Goal: Transaction & Acquisition: Book appointment/travel/reservation

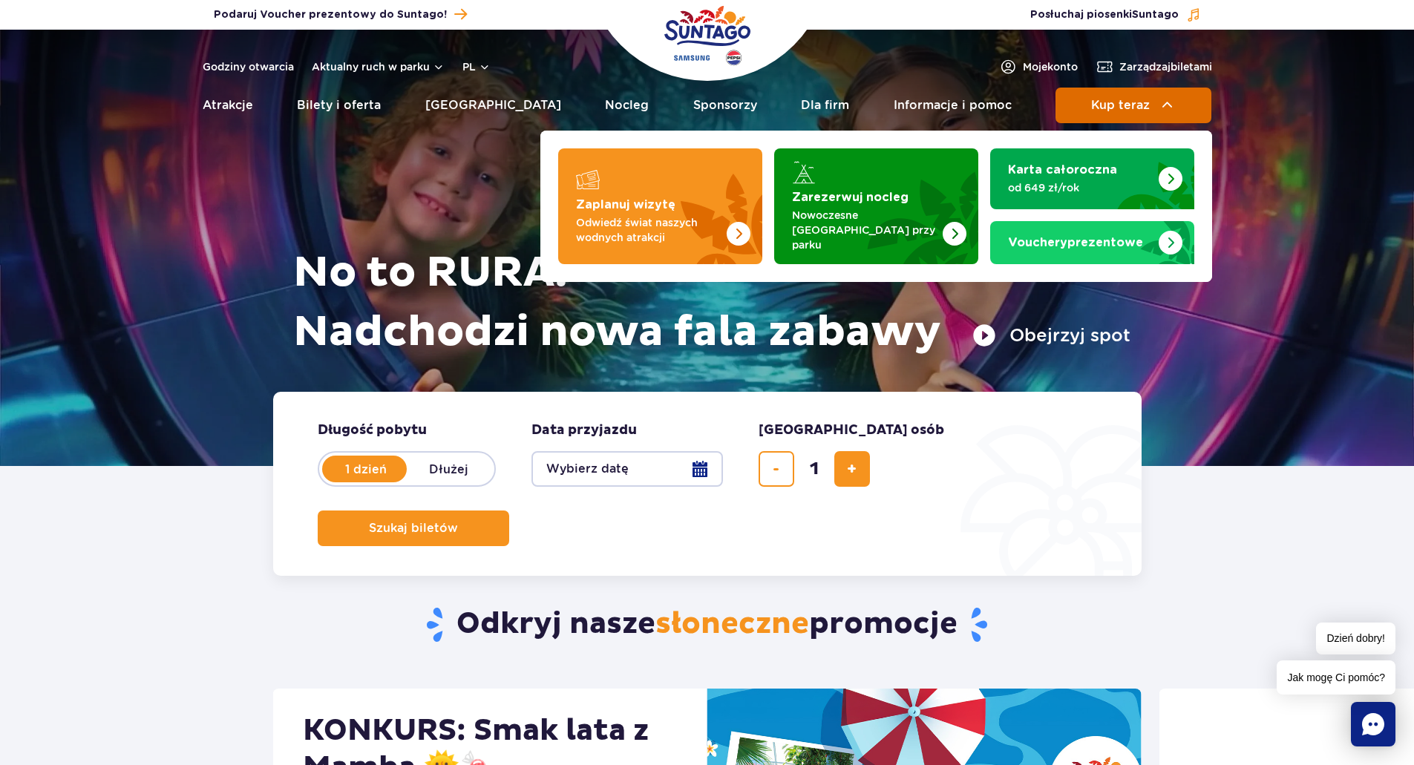
click at [1108, 111] on span "Kup teraz" at bounding box center [1120, 105] width 59 height 13
click at [1140, 109] on span "Kup teraz" at bounding box center [1120, 105] width 59 height 13
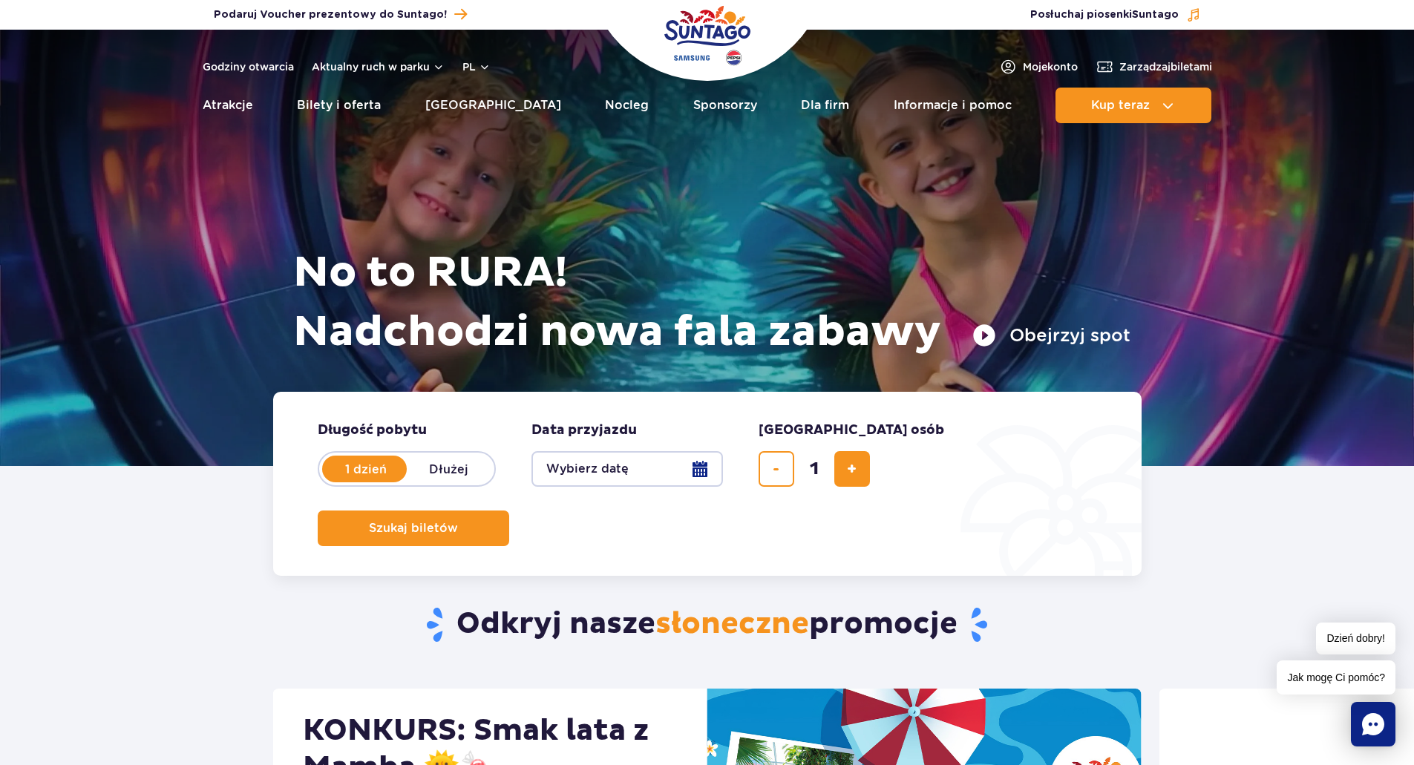
click at [580, 476] on button "Wybierz datę" at bounding box center [626, 469] width 191 height 36
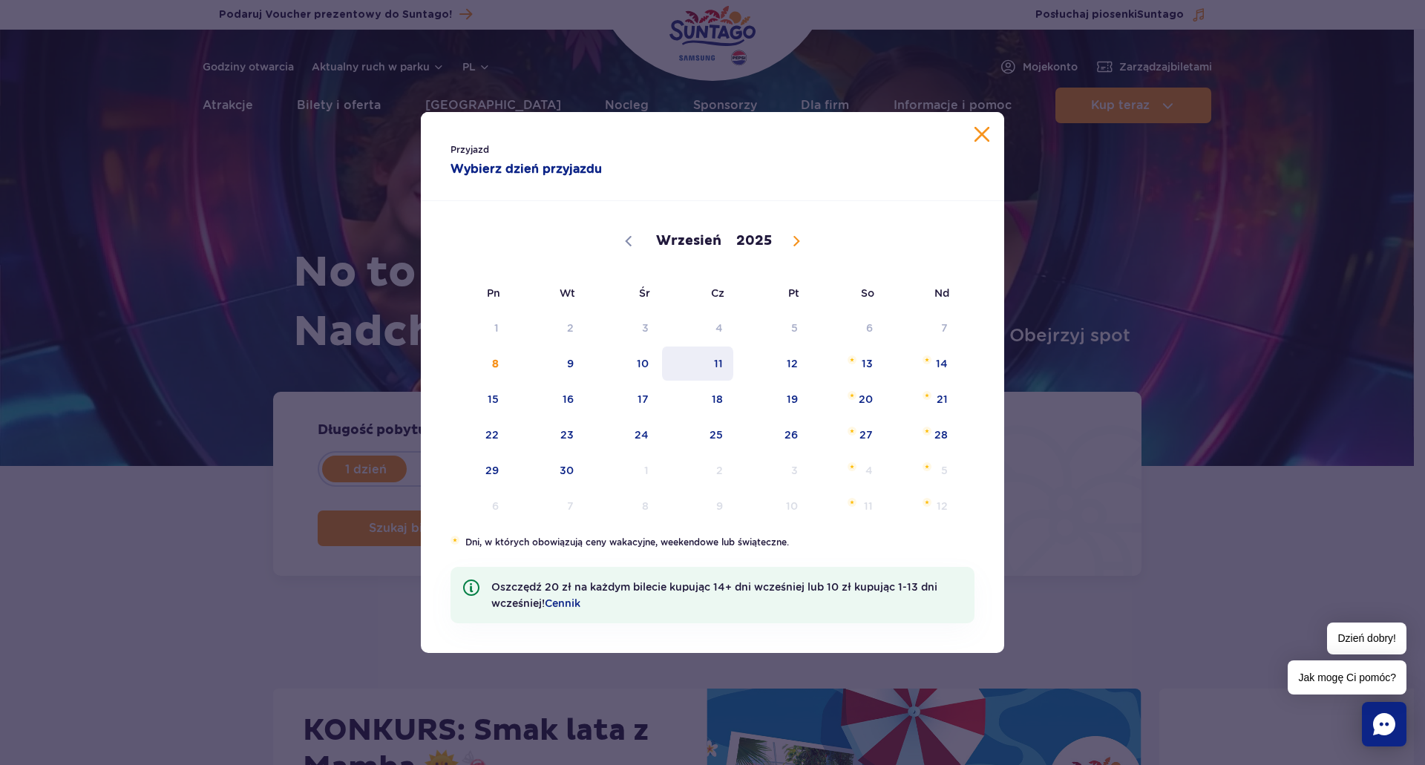
click at [715, 368] on span "11" at bounding box center [698, 364] width 75 height 34
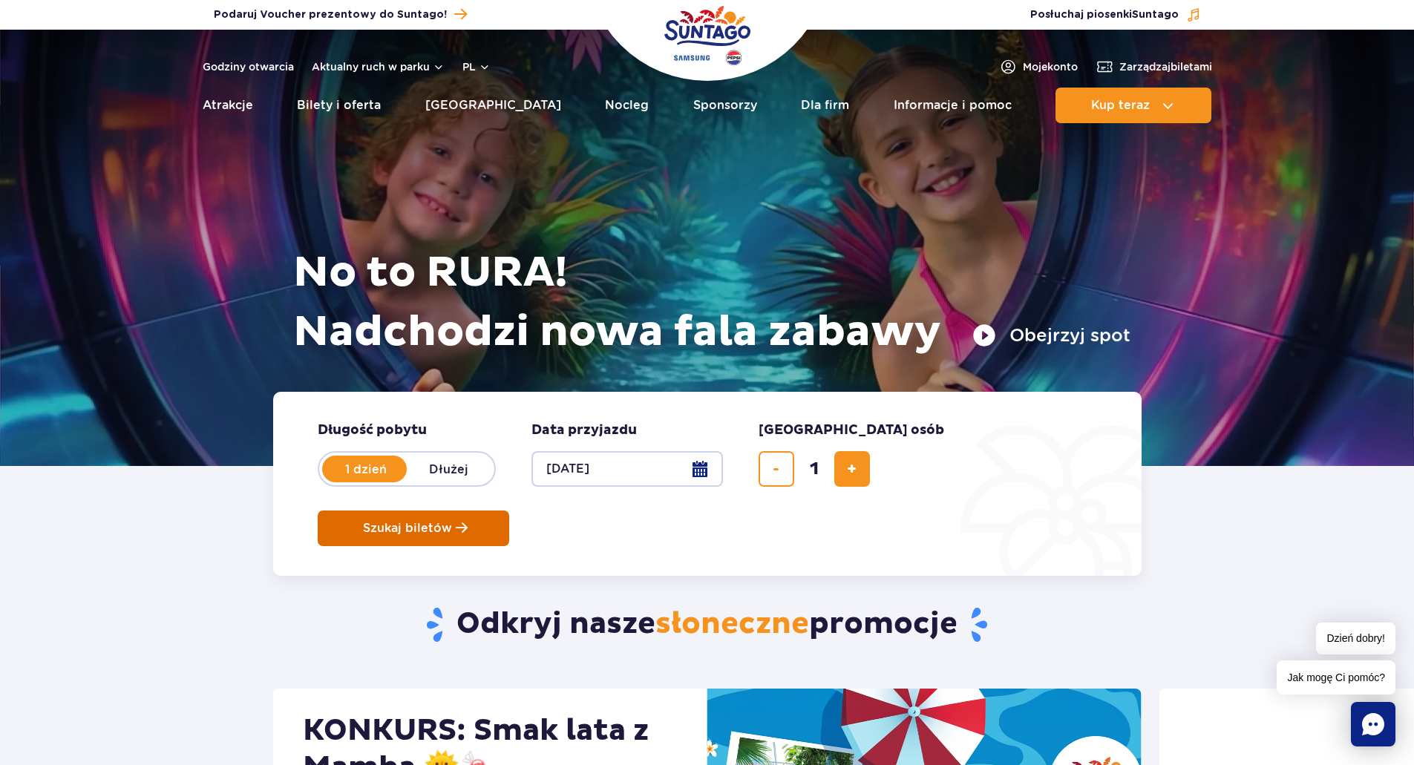
click at [452, 522] on span "Szukaj biletów" at bounding box center [407, 528] width 89 height 13
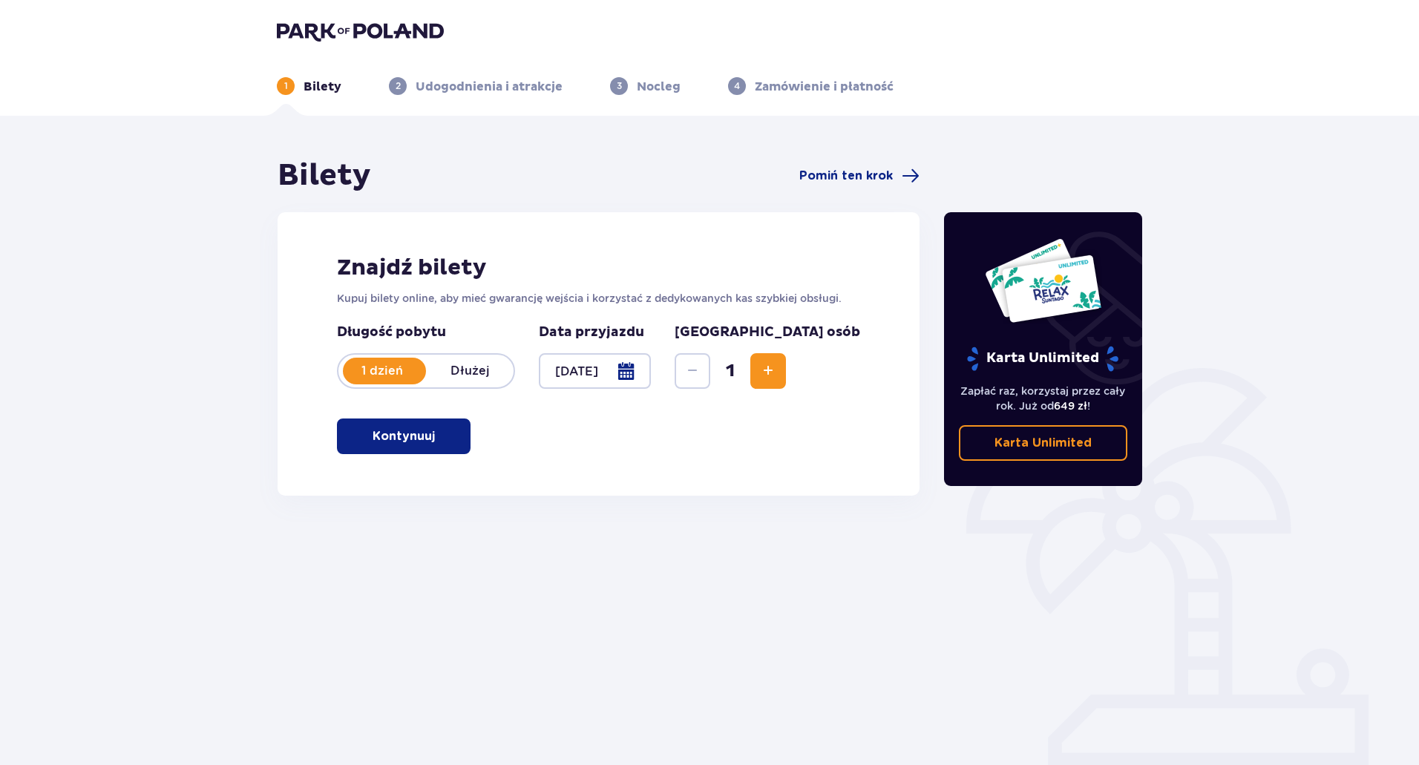
click at [777, 372] on span "Increase" at bounding box center [768, 371] width 18 height 18
click at [425, 441] on button "Kontynuuj" at bounding box center [404, 437] width 134 height 36
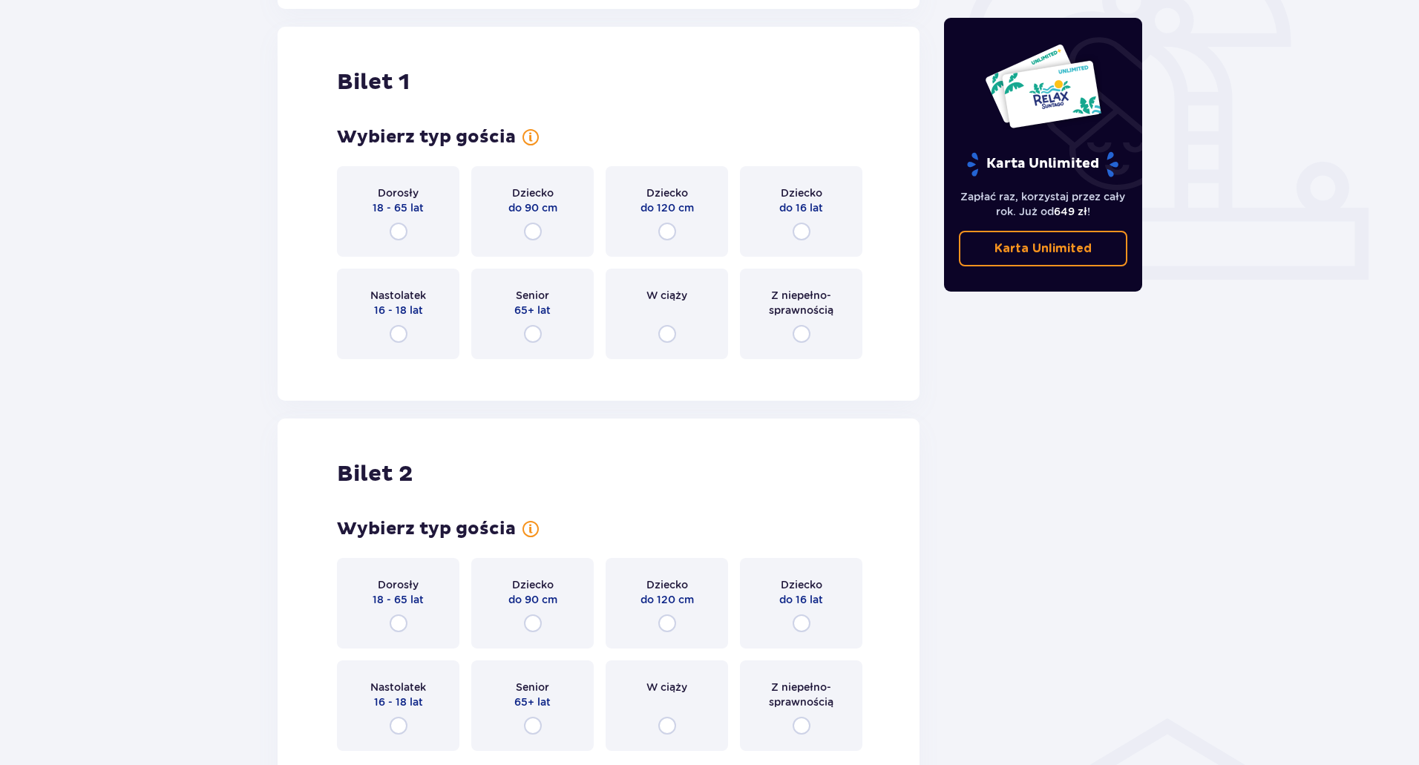
scroll to position [496, 0]
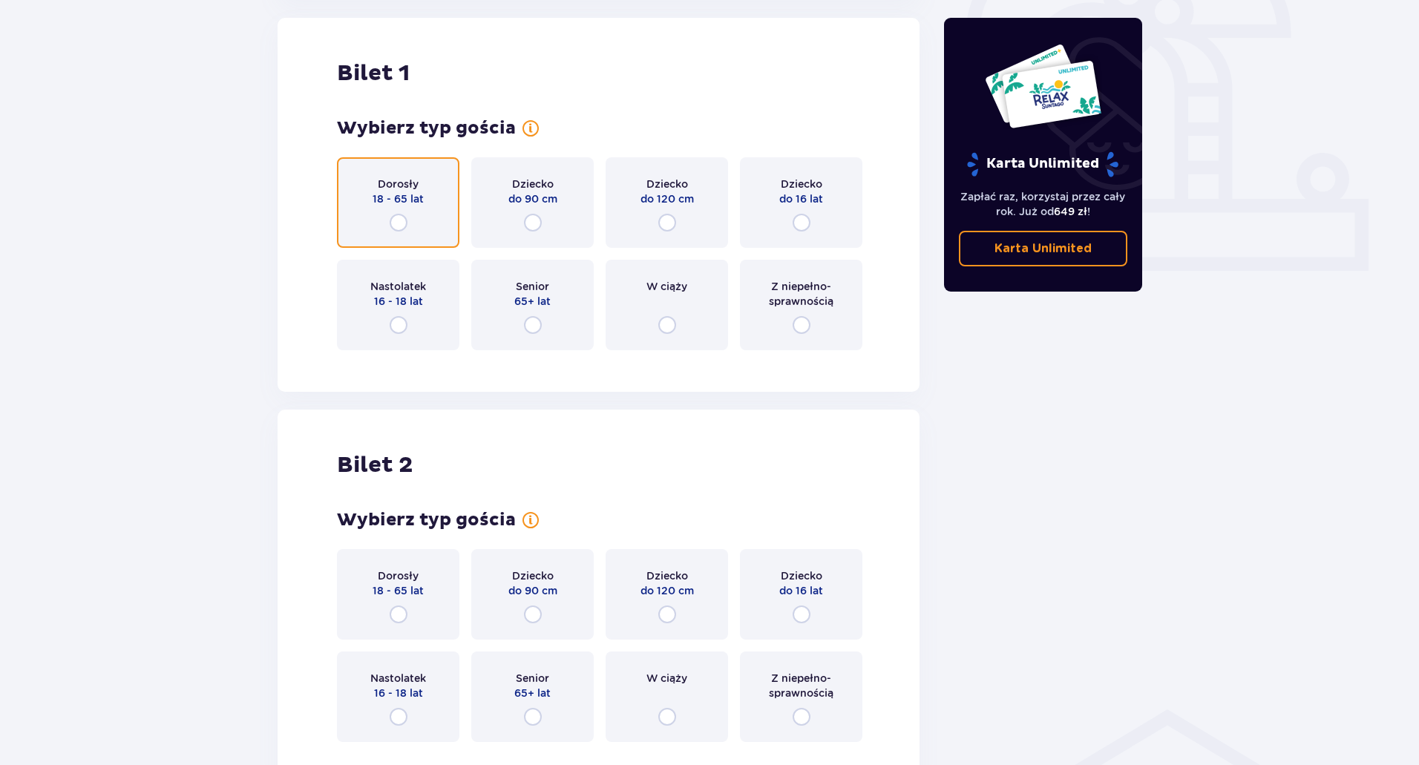
click at [392, 222] on input "radio" at bounding box center [399, 223] width 18 height 18
radio input "true"
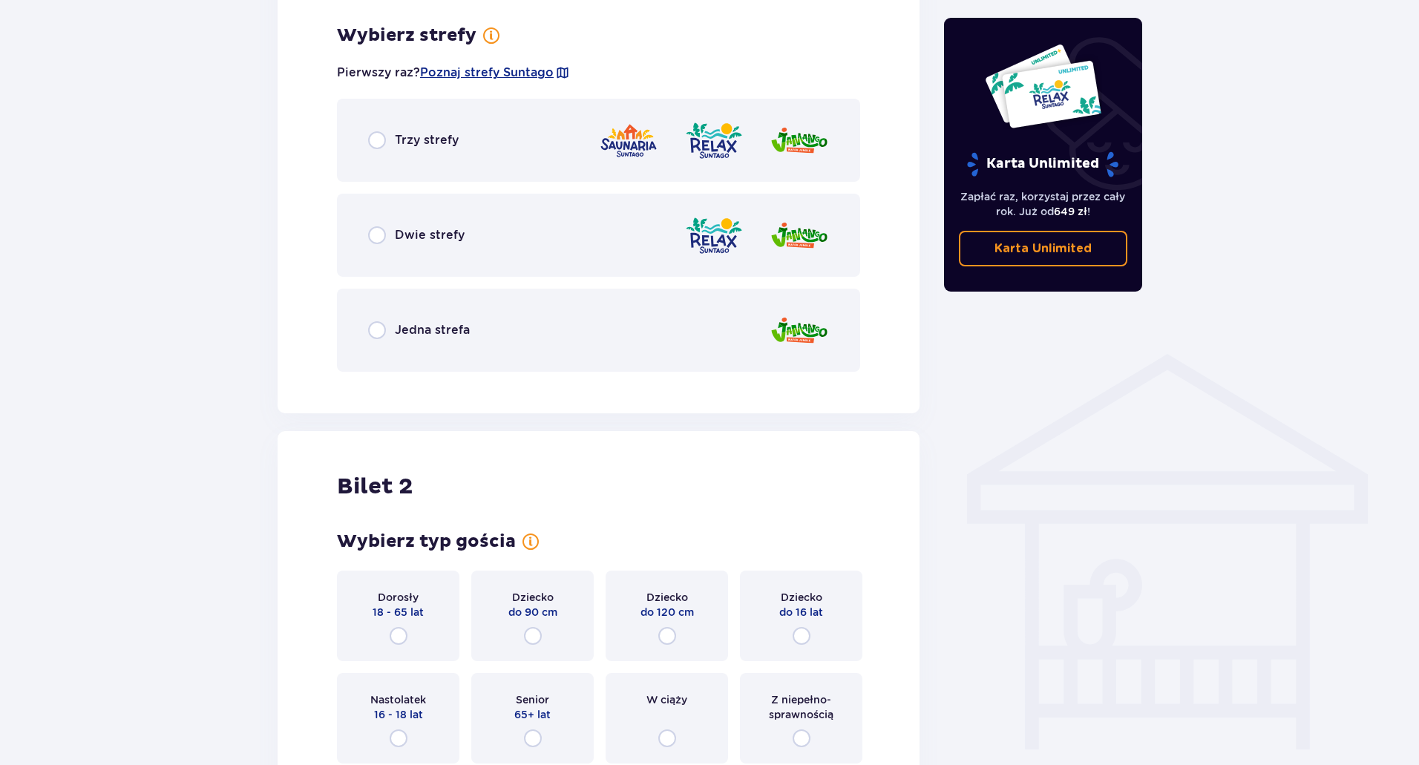
scroll to position [858, 0]
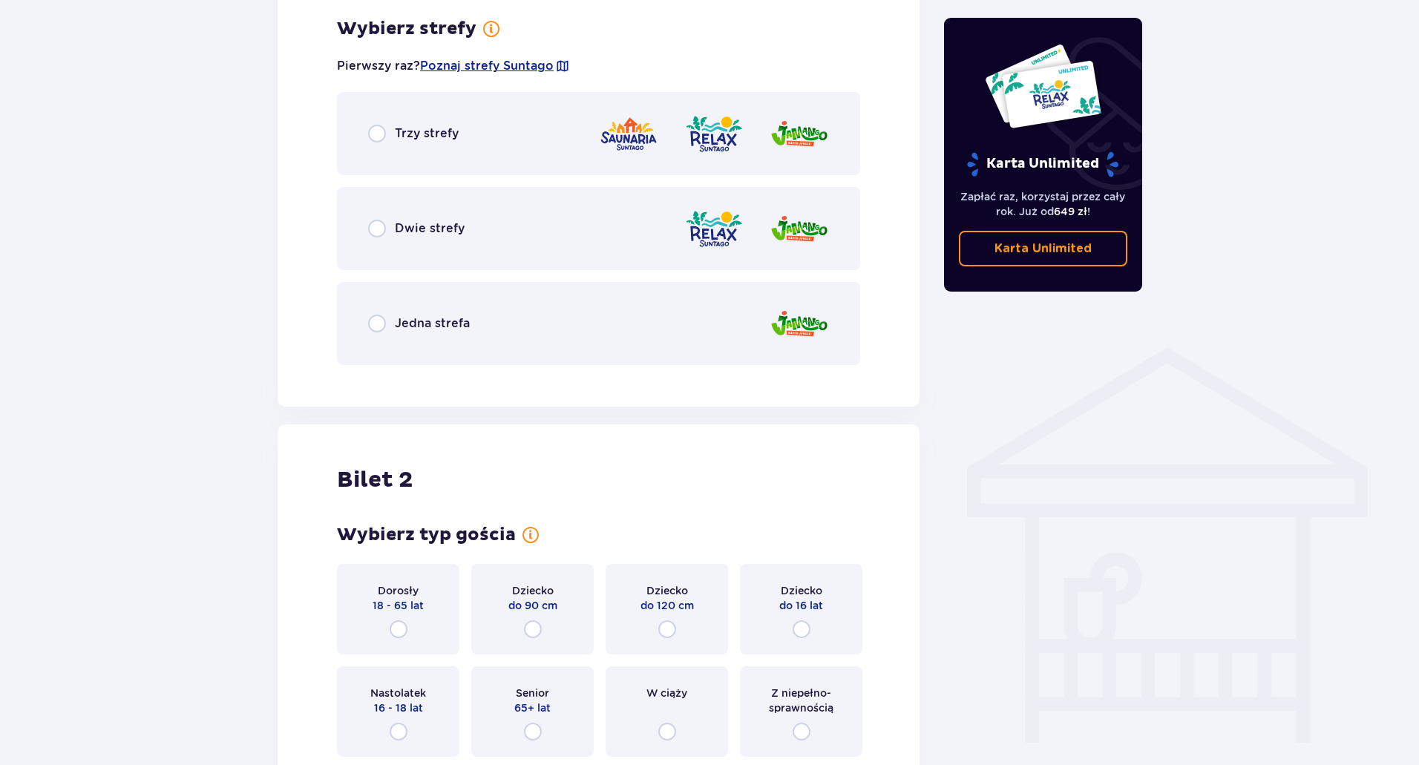
click at [386, 136] on div "Trzy strefy" at bounding box center [413, 134] width 91 height 18
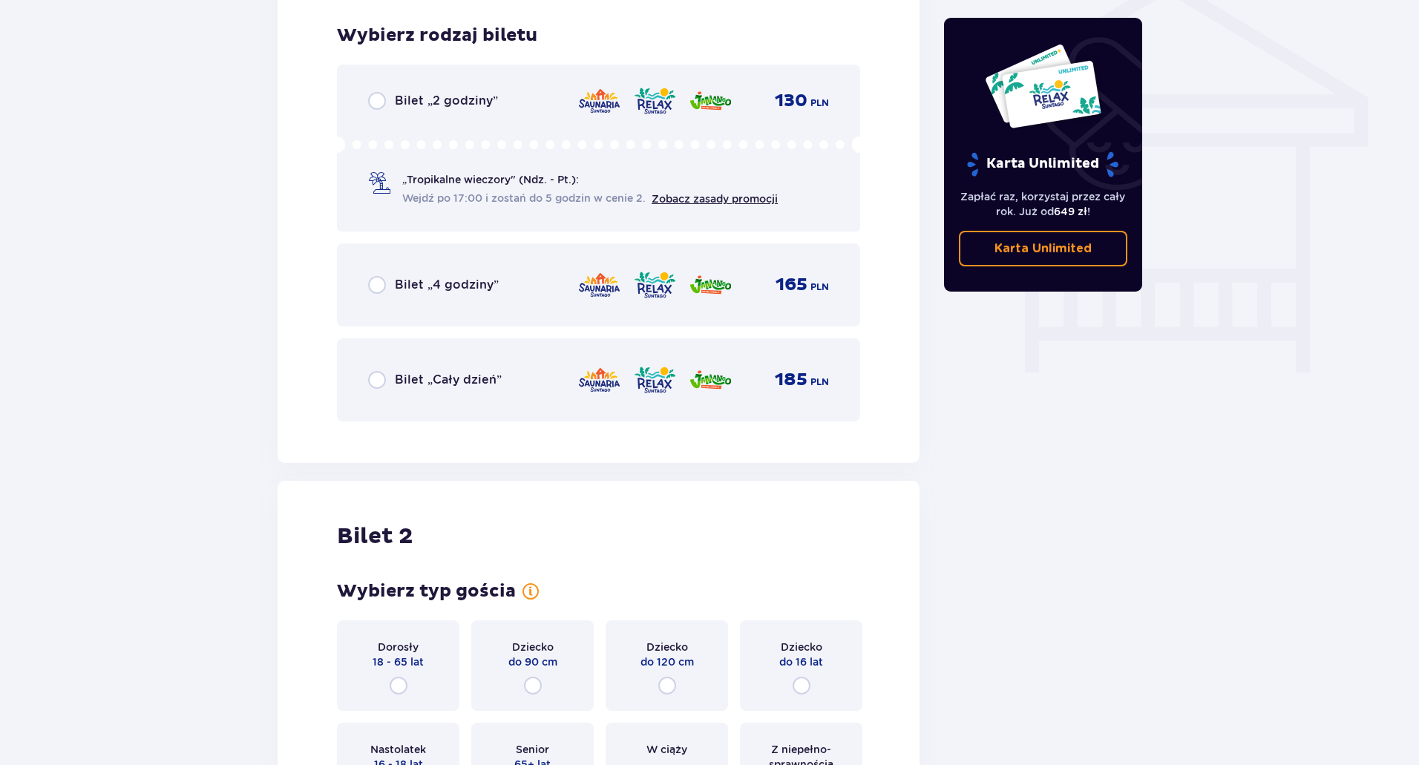
scroll to position [1235, 0]
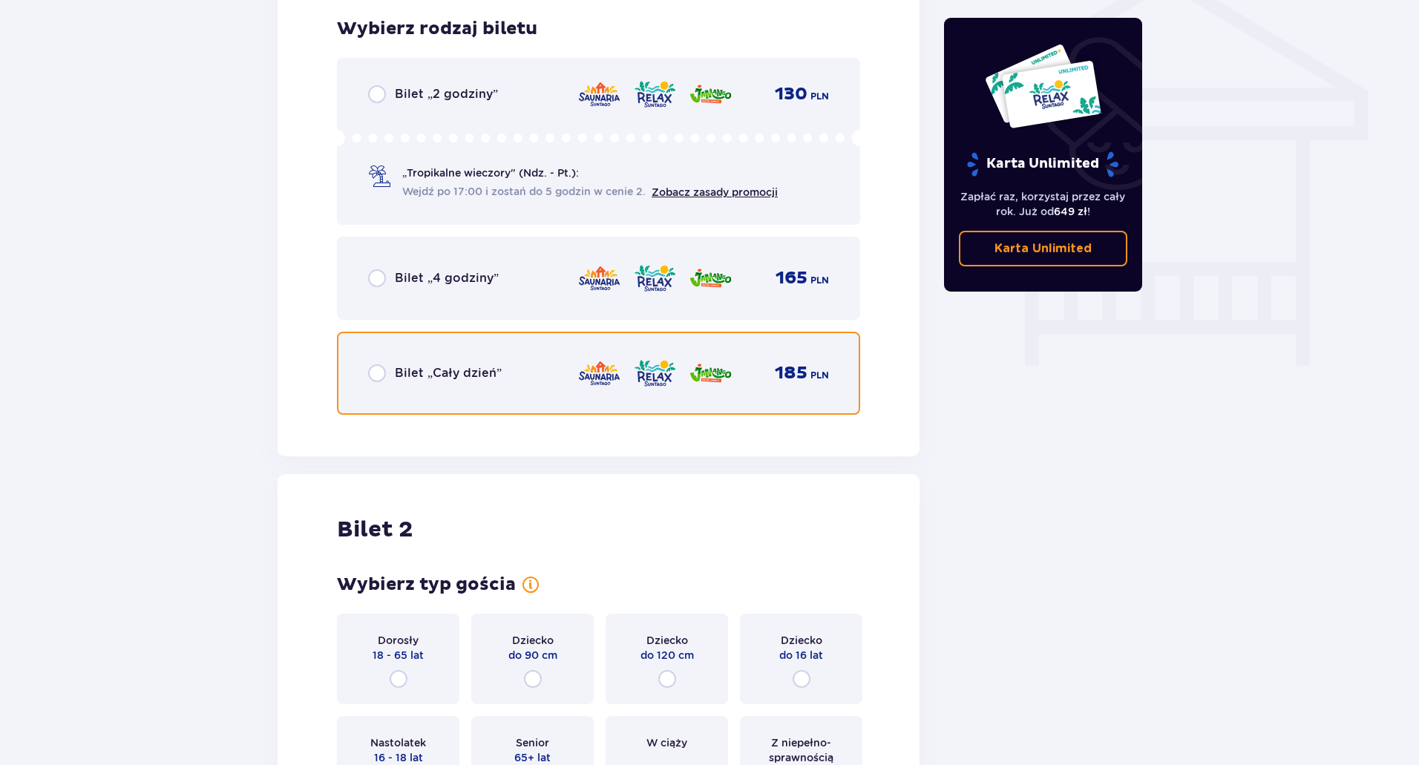
click at [373, 376] on input "radio" at bounding box center [377, 373] width 18 height 18
radio input "true"
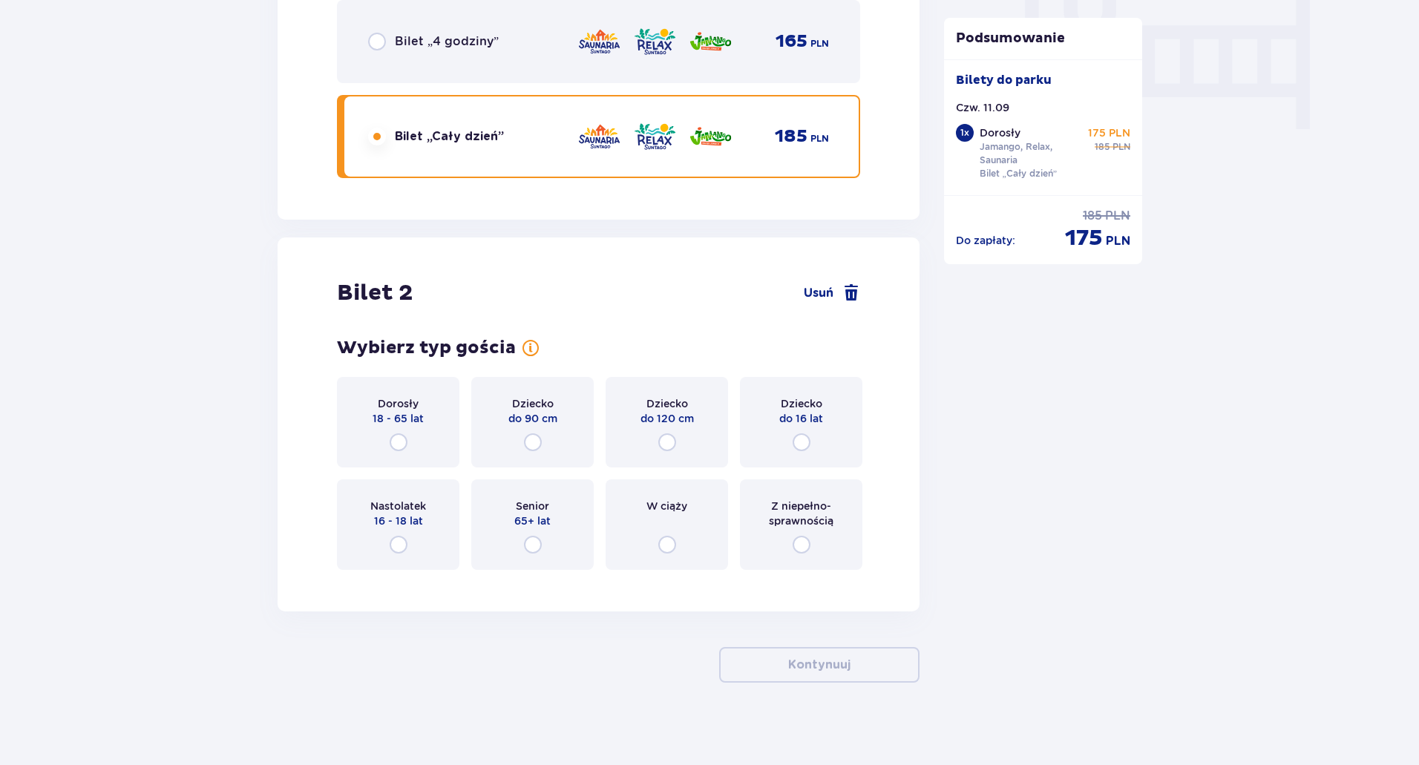
scroll to position [1478, 0]
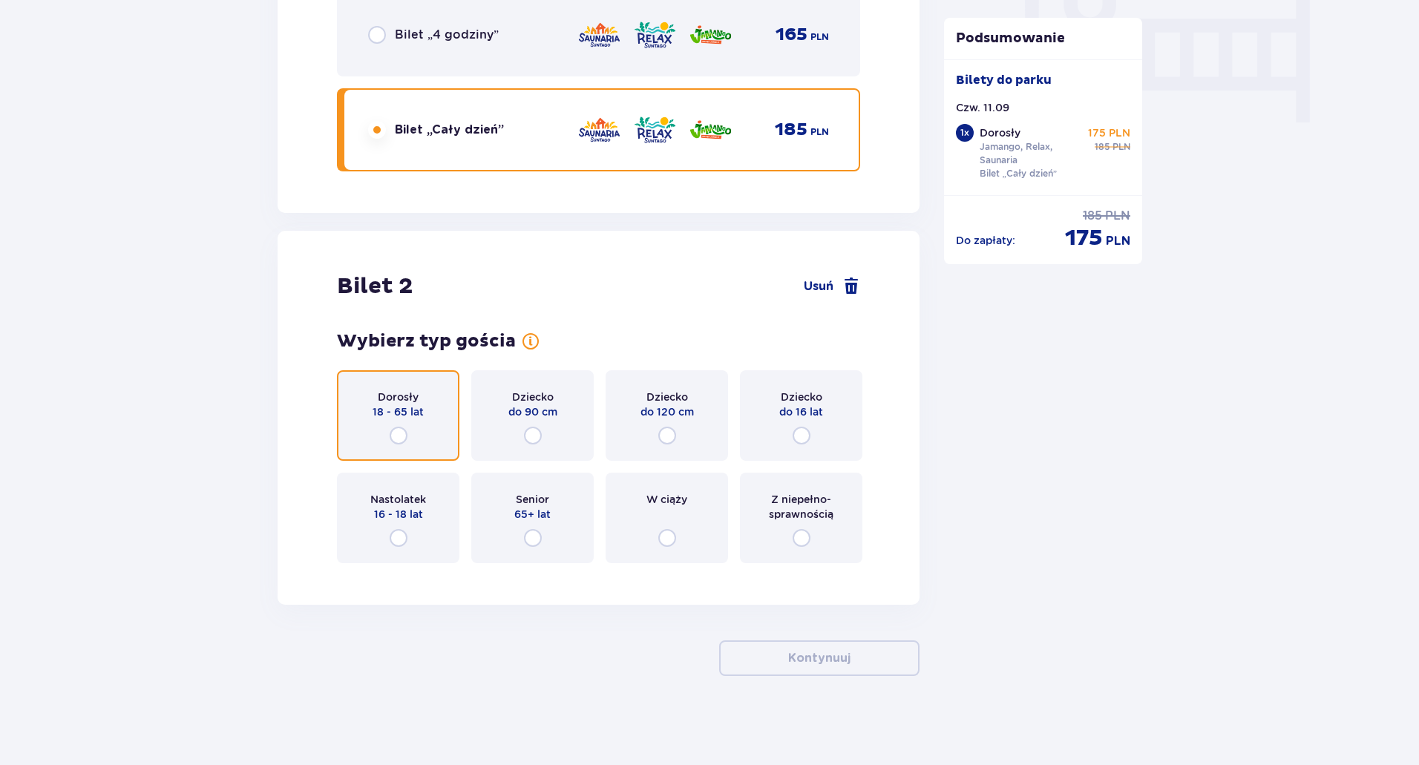
click at [395, 433] on input "radio" at bounding box center [399, 436] width 18 height 18
radio input "true"
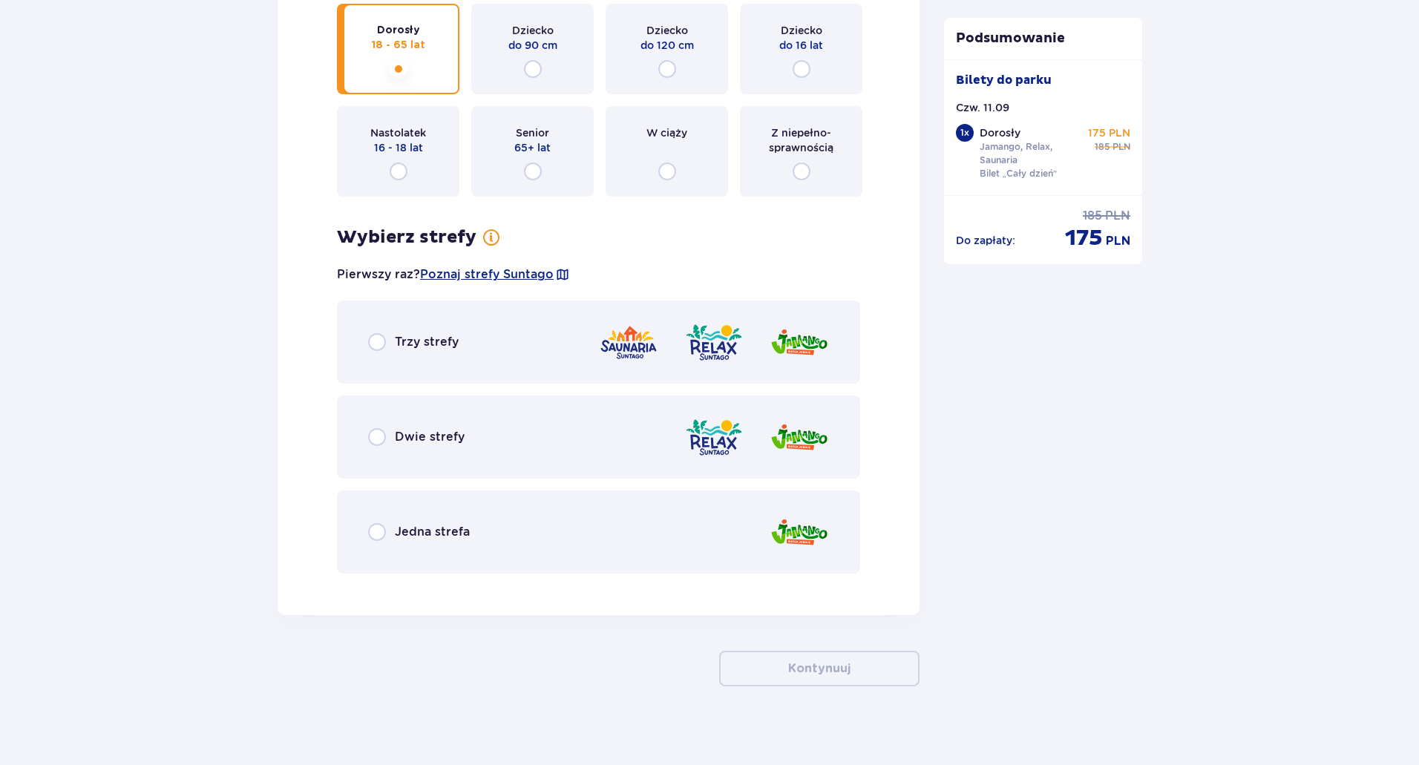
scroll to position [1856, 0]
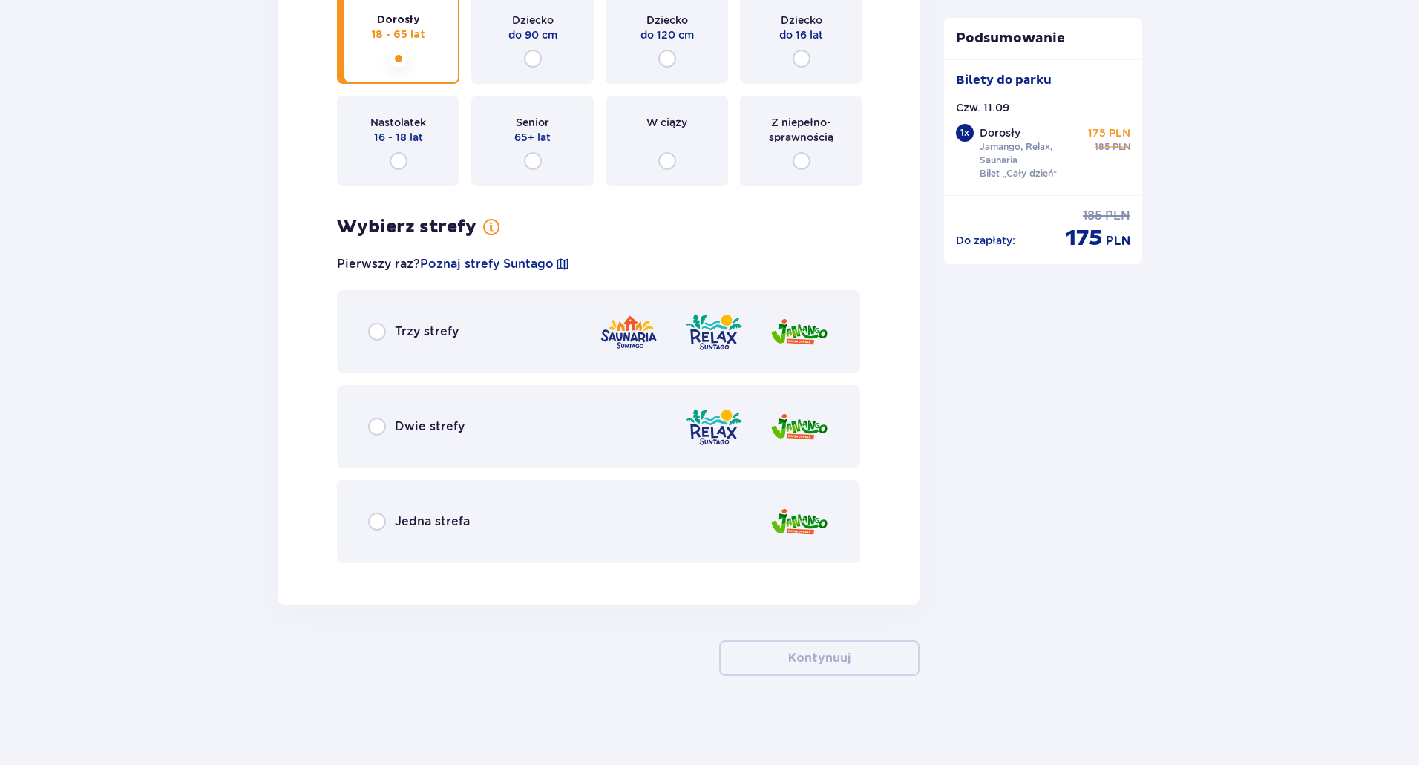
click at [376, 534] on div "Jedna strefa" at bounding box center [598, 521] width 523 height 83
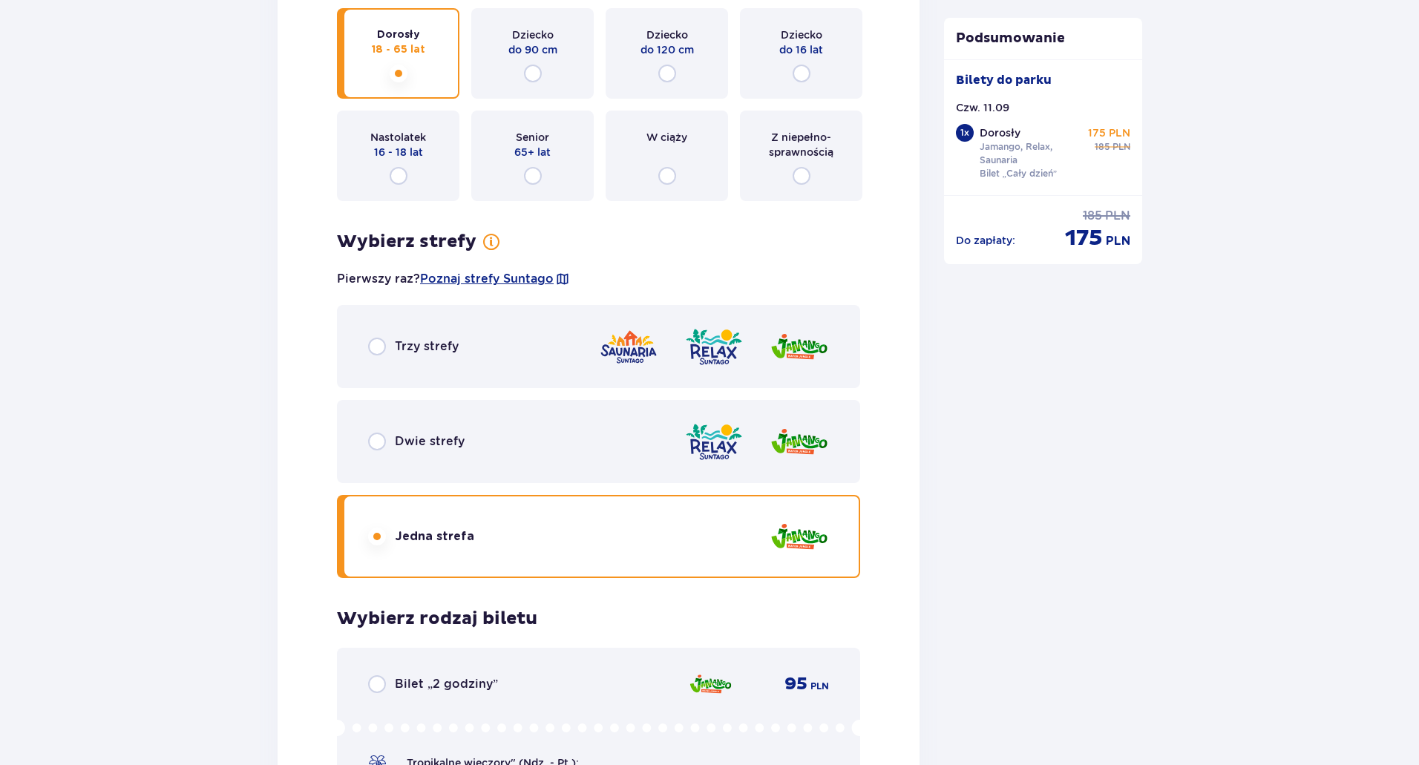
scroll to position [1837, 0]
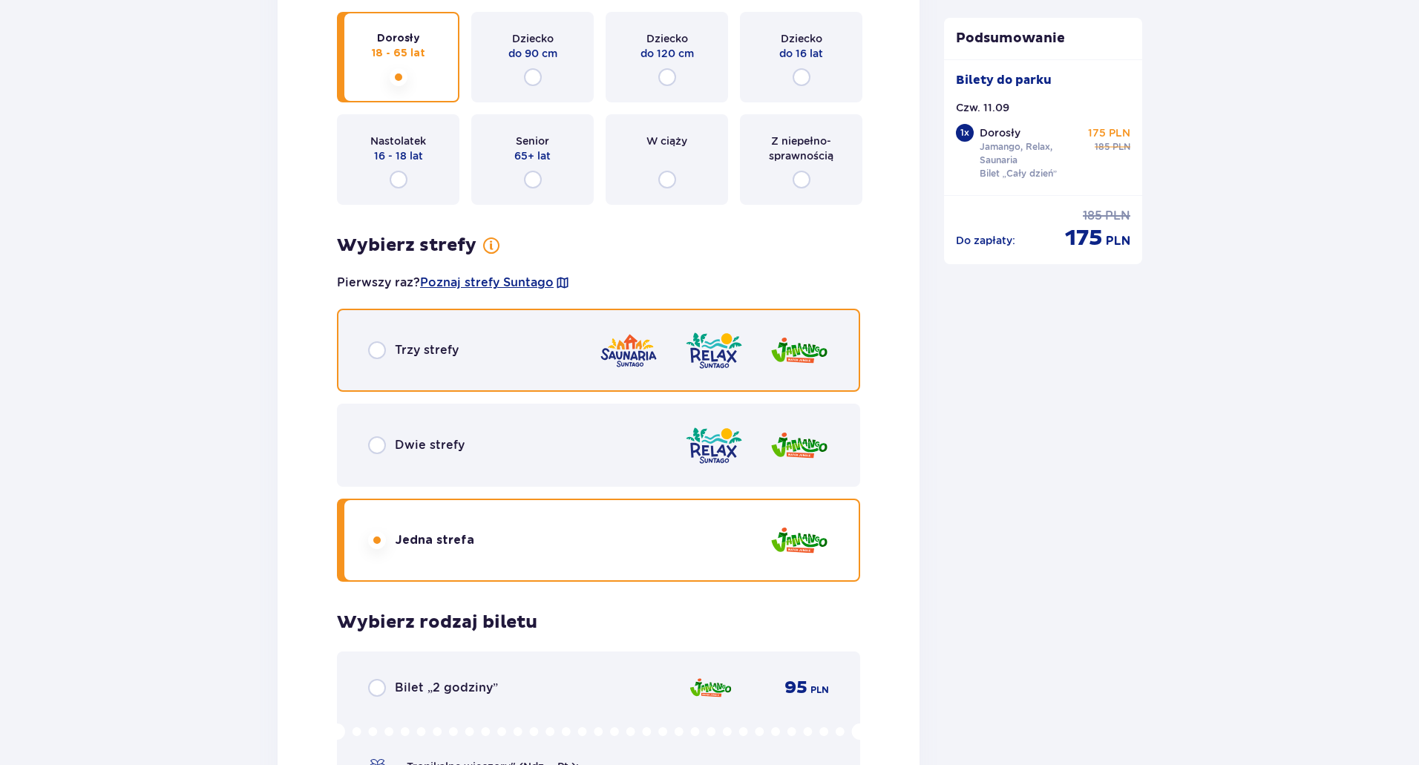
click at [385, 349] on input "radio" at bounding box center [377, 350] width 18 height 18
radio input "true"
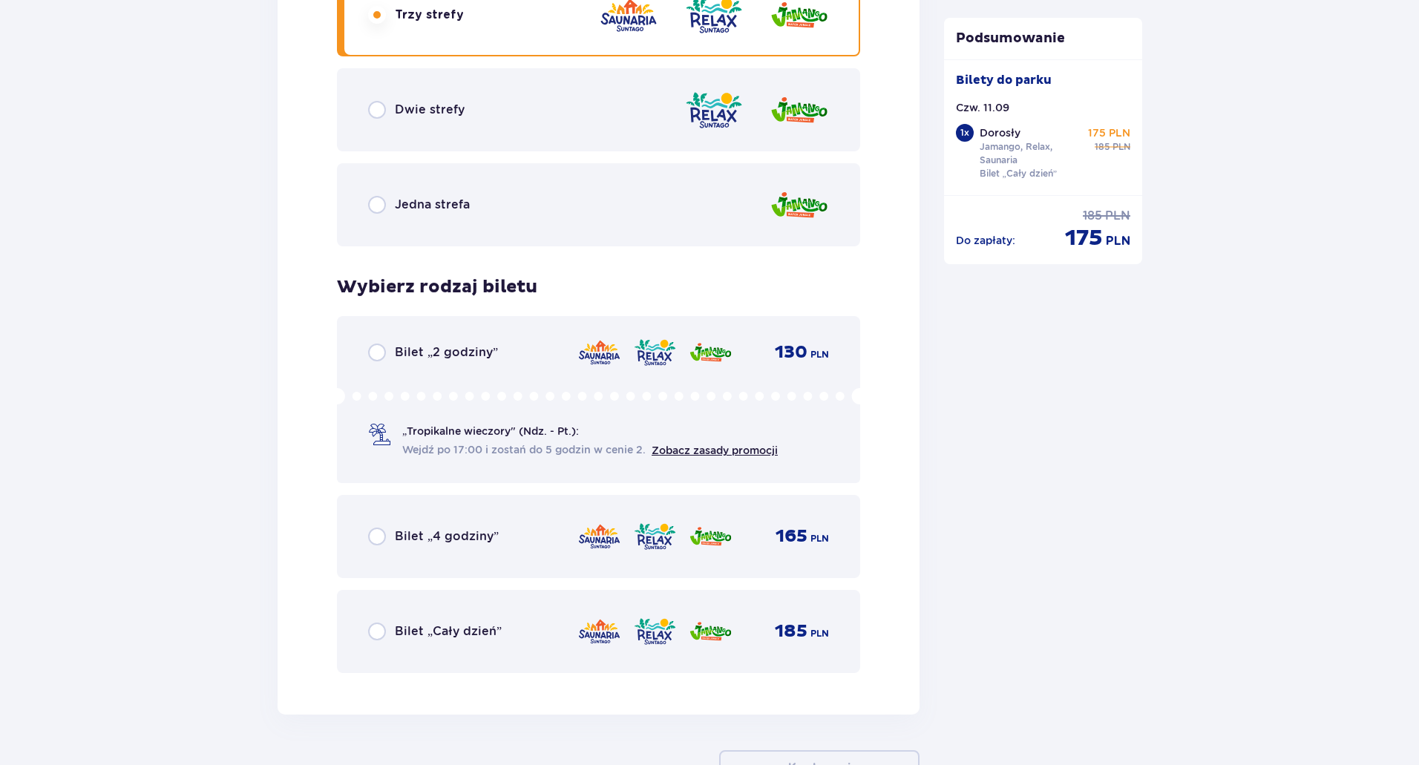
scroll to position [2208, 0]
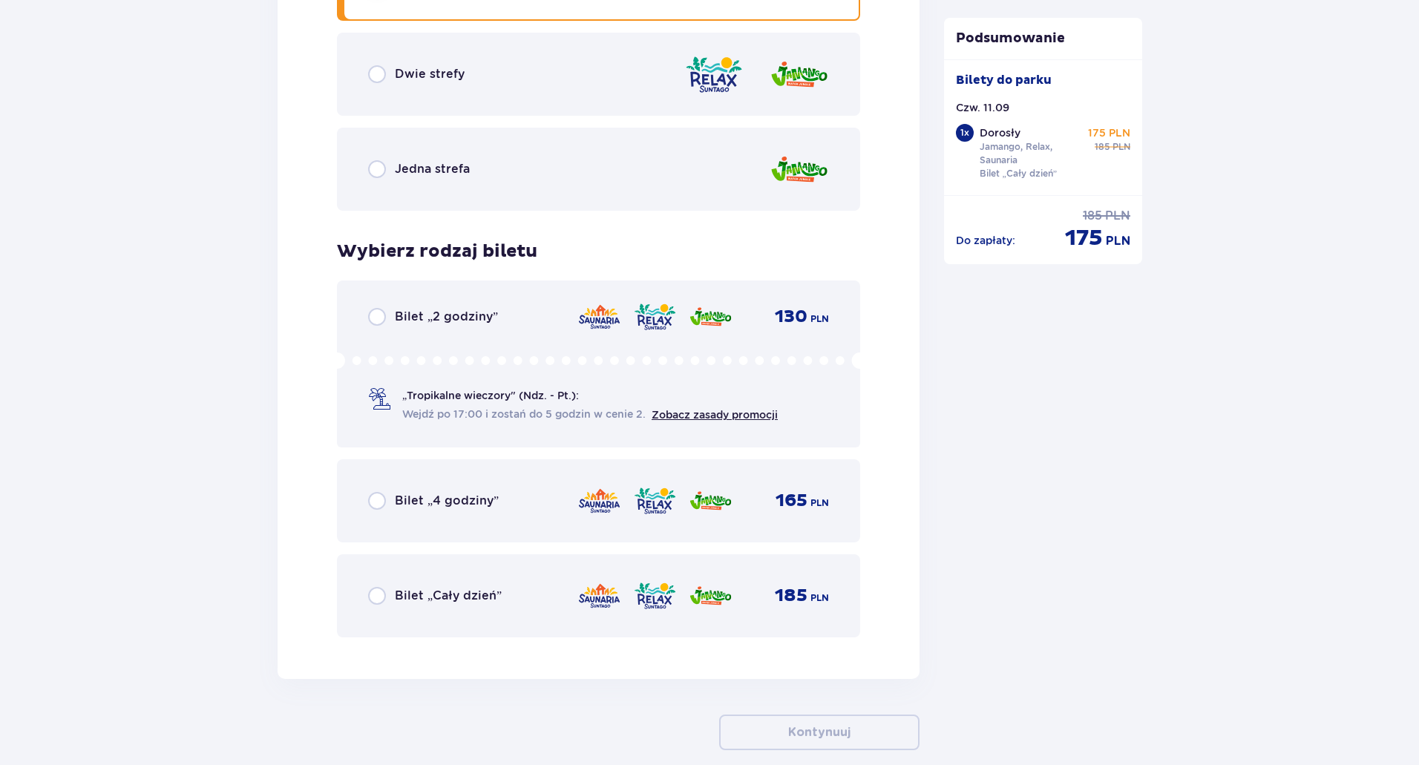
click at [413, 597] on p "Bilet „Cały dzień”" at bounding box center [448, 596] width 107 height 16
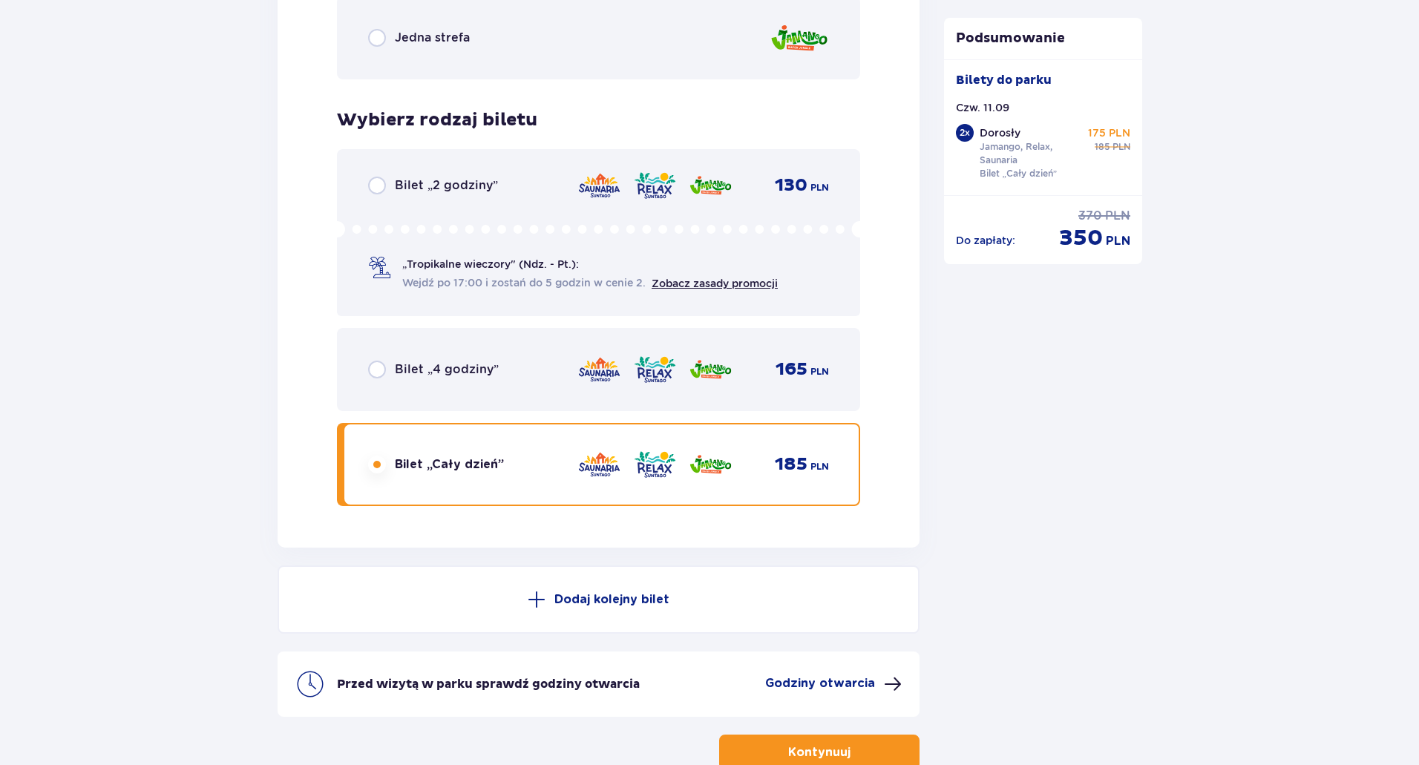
scroll to position [2434, 0]
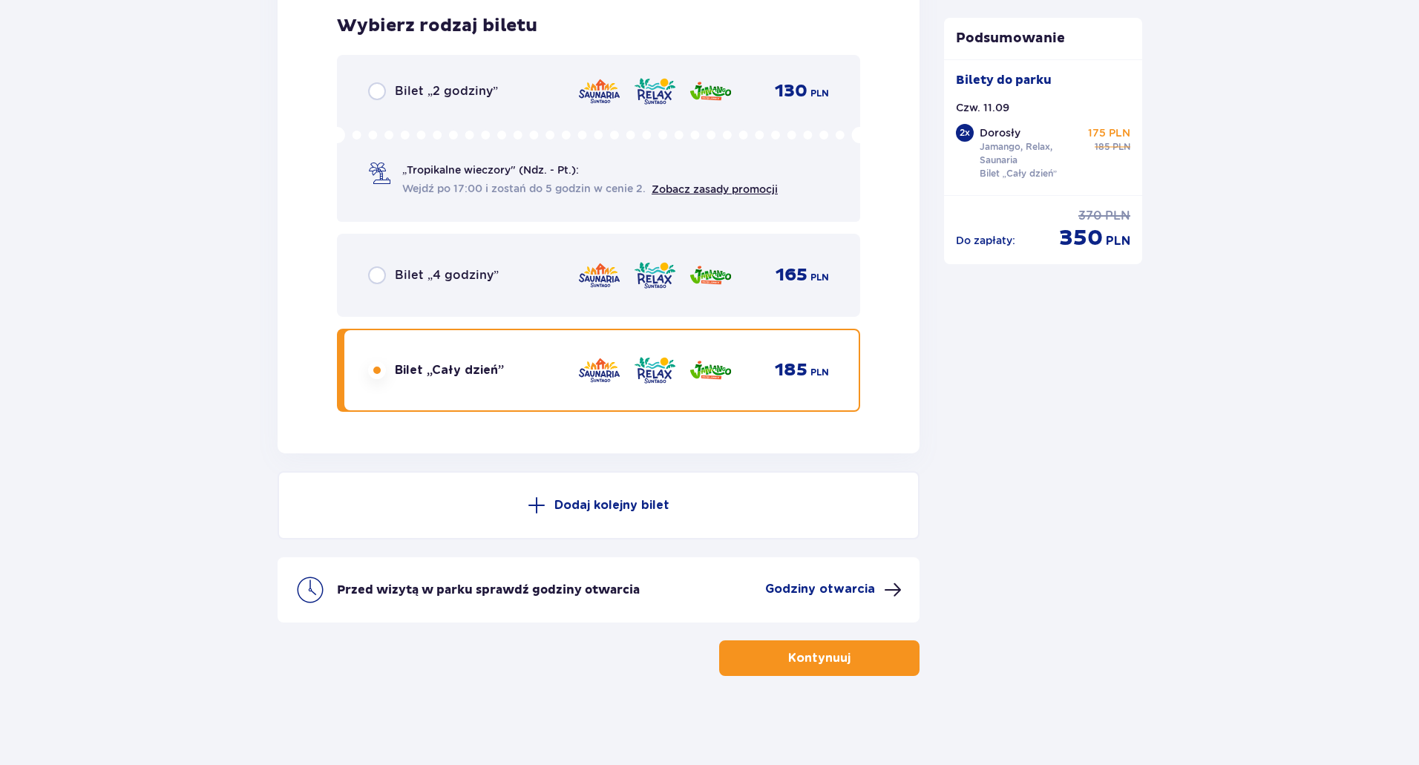
click at [845, 656] on span "button" at bounding box center [854, 658] width 18 height 18
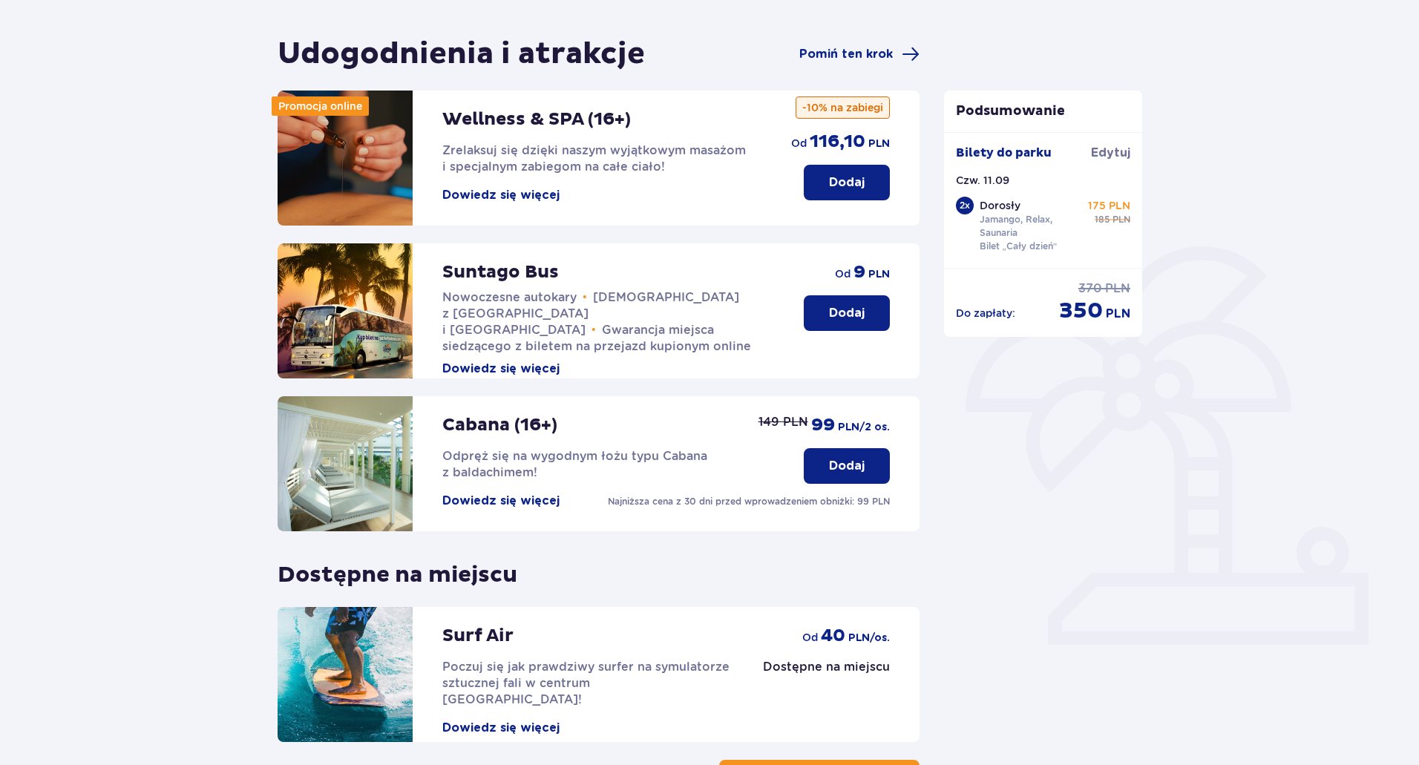
scroll to position [223, 0]
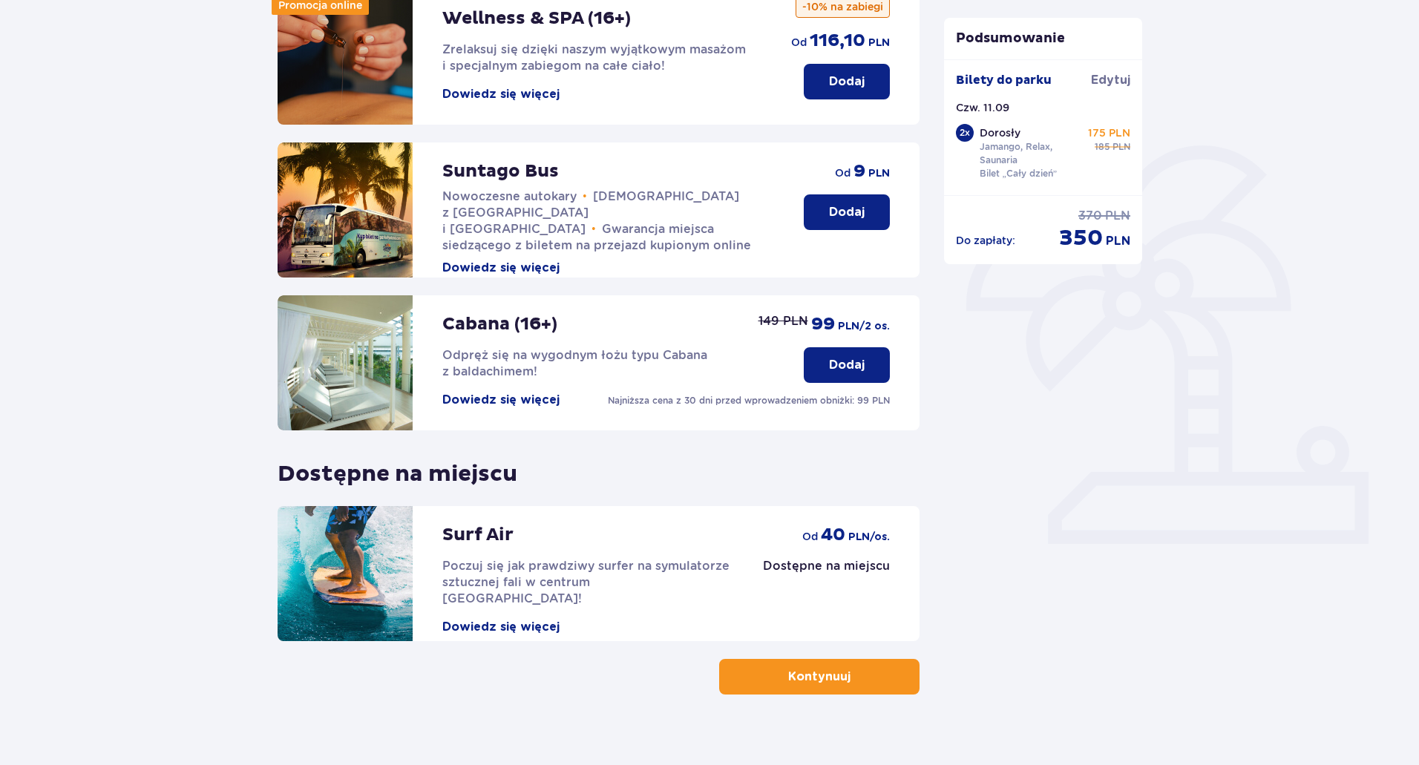
click at [526, 260] on button "Dowiedz się więcej" at bounding box center [500, 268] width 117 height 16
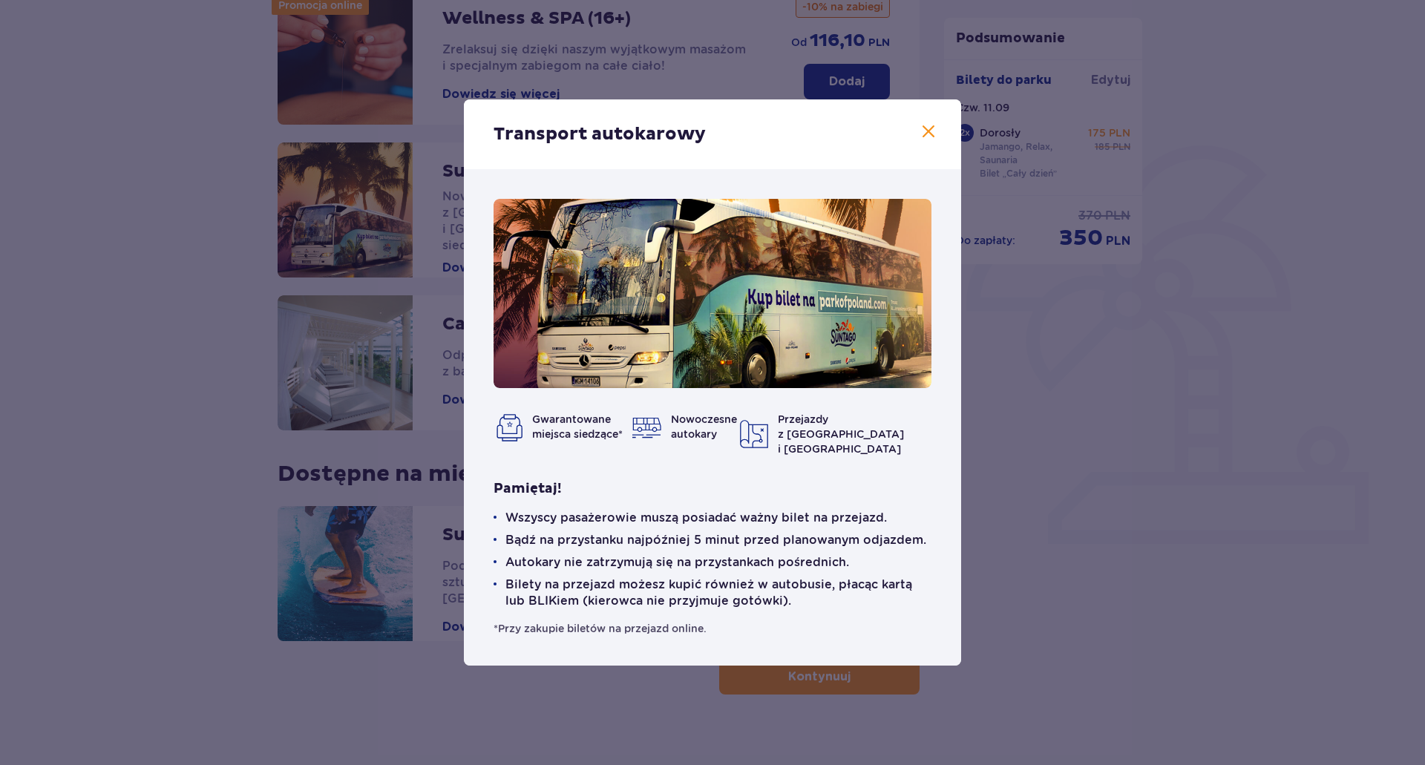
click at [934, 137] on span at bounding box center [929, 132] width 18 height 18
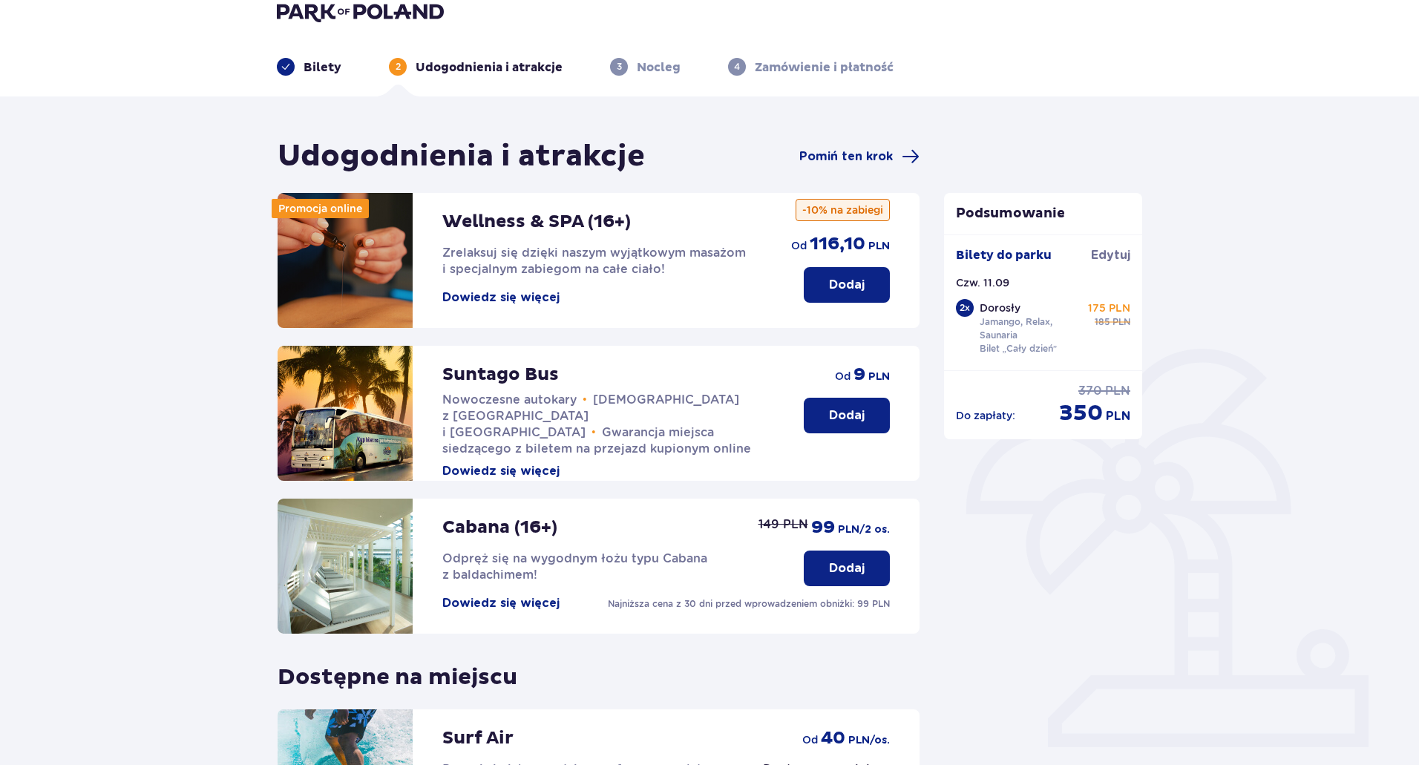
scroll to position [74, 0]
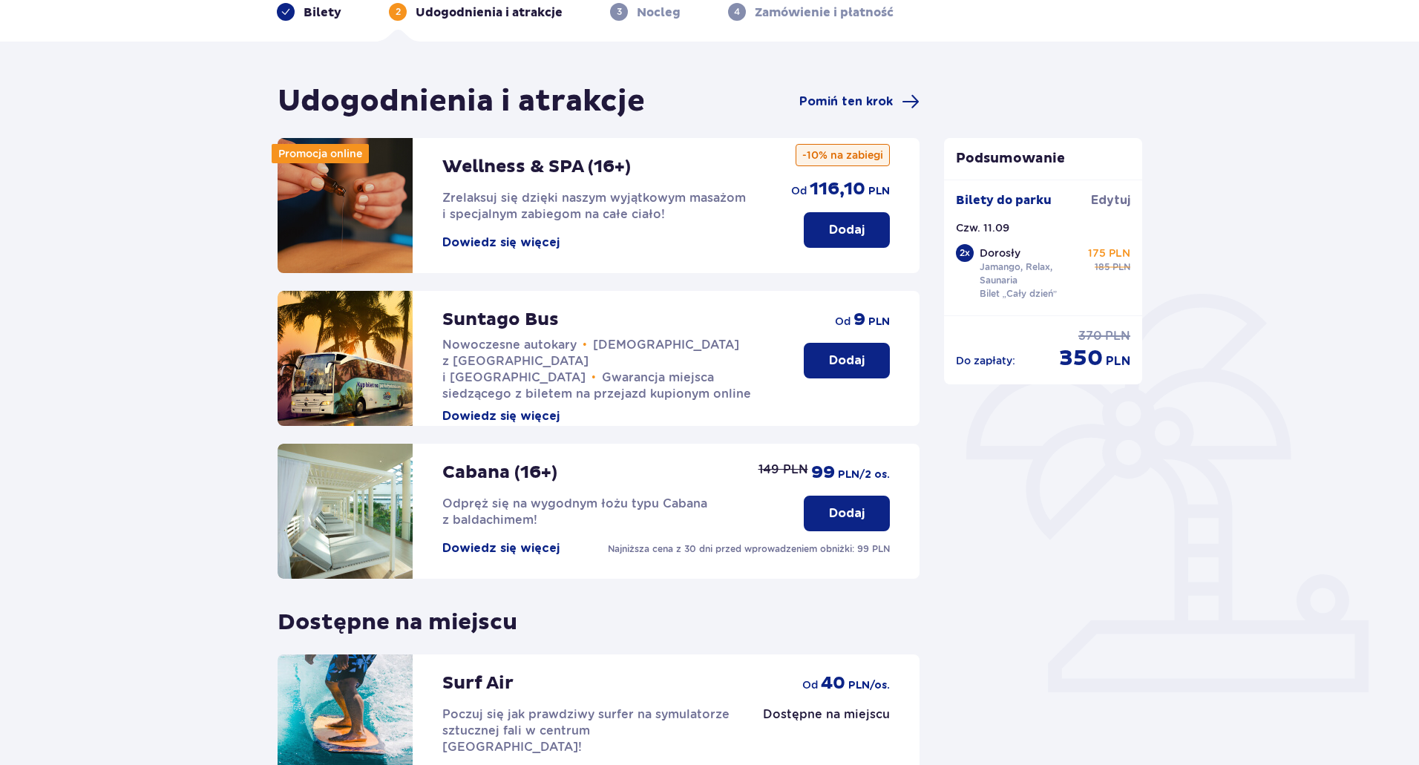
click at [543, 408] on button "Dowiedz się więcej" at bounding box center [500, 416] width 117 height 16
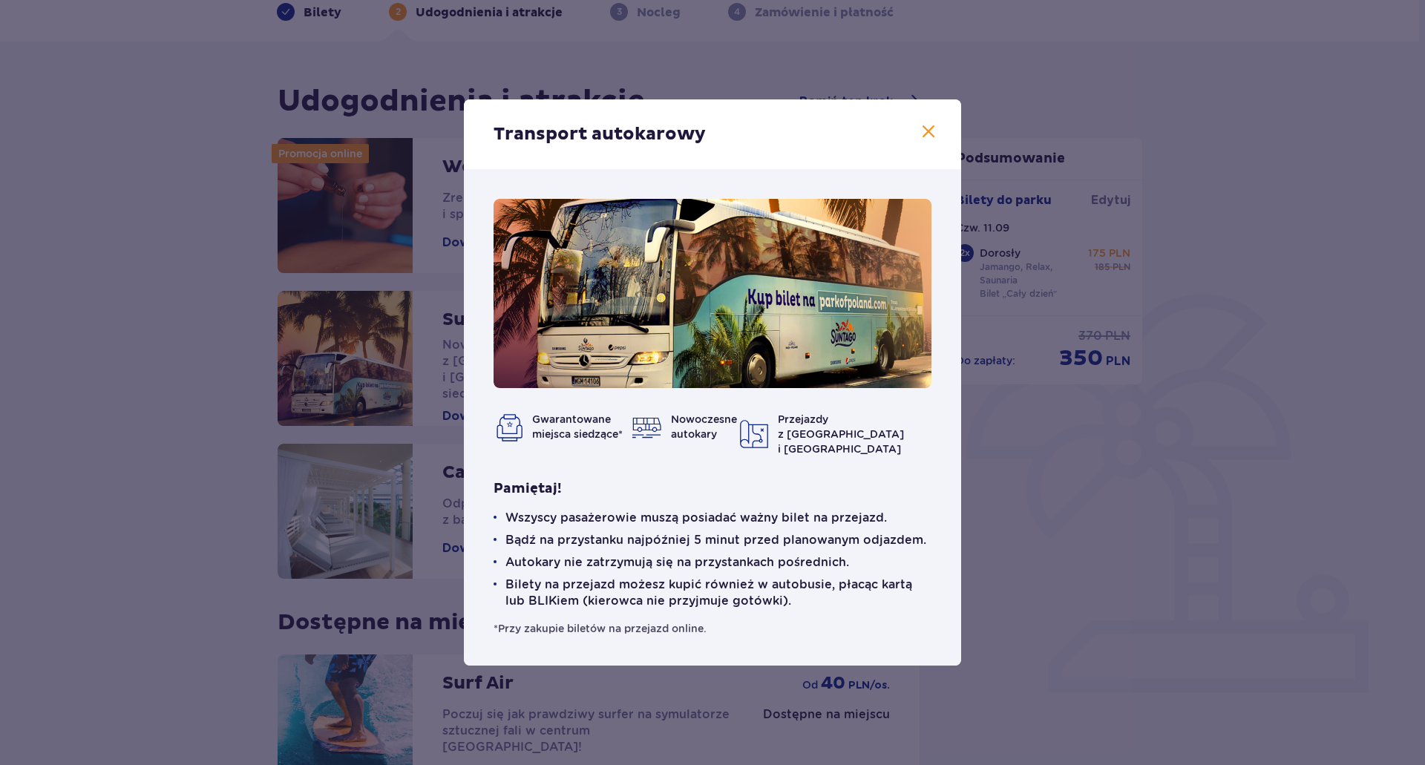
click at [200, 321] on div "Transport autokarowy Gwarantowane miejsca siedzące* Nowoczesne autokary Przejaz…" at bounding box center [712, 382] width 1425 height 765
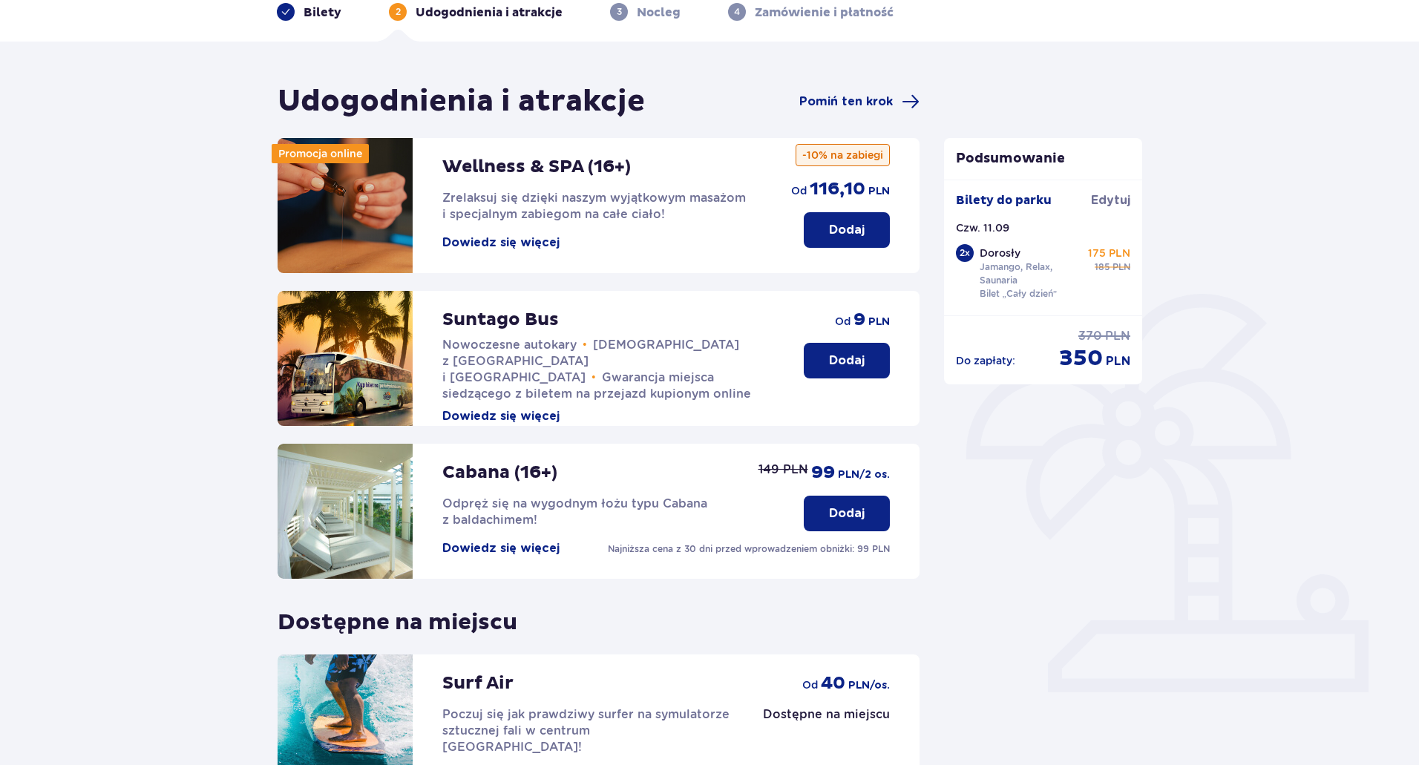
click at [823, 361] on button "Dodaj" at bounding box center [847, 361] width 86 height 36
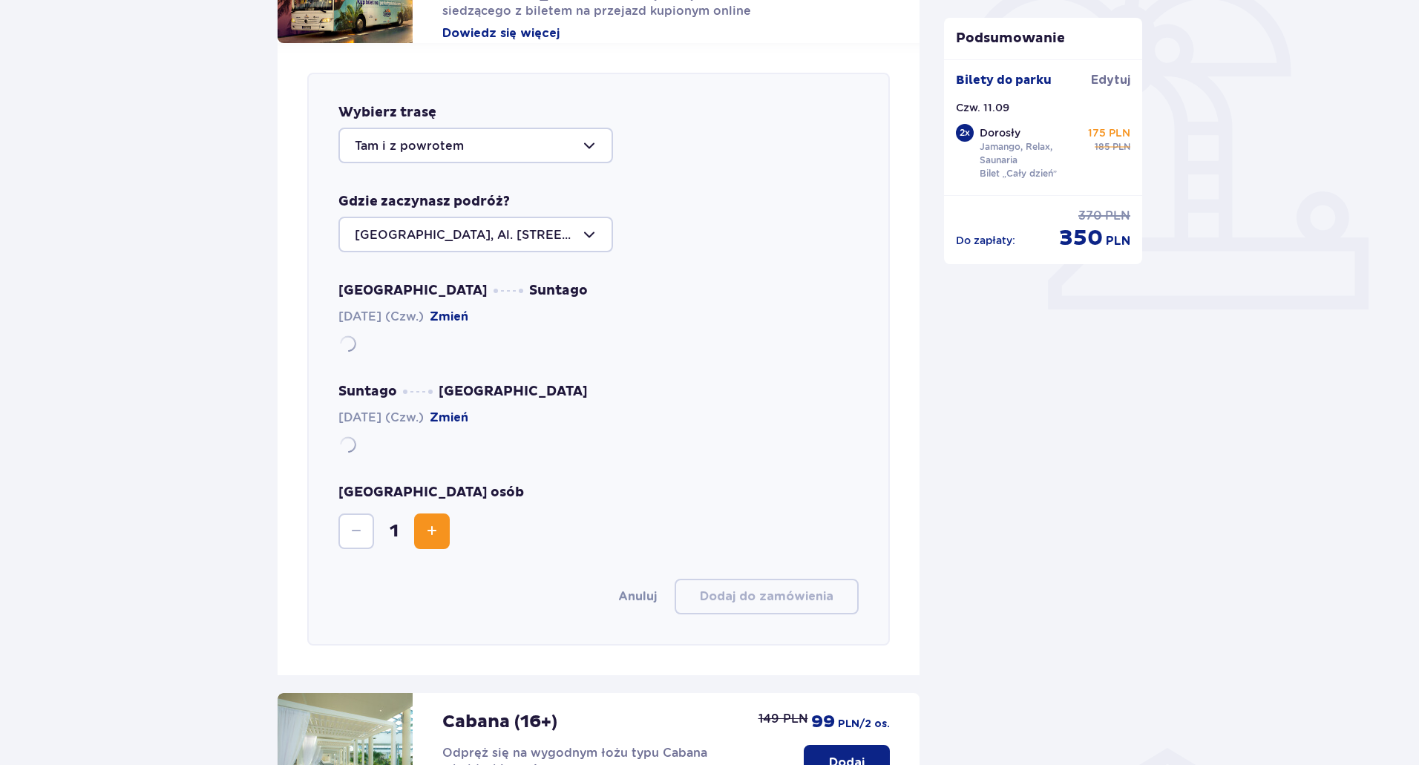
scroll to position [512, 0]
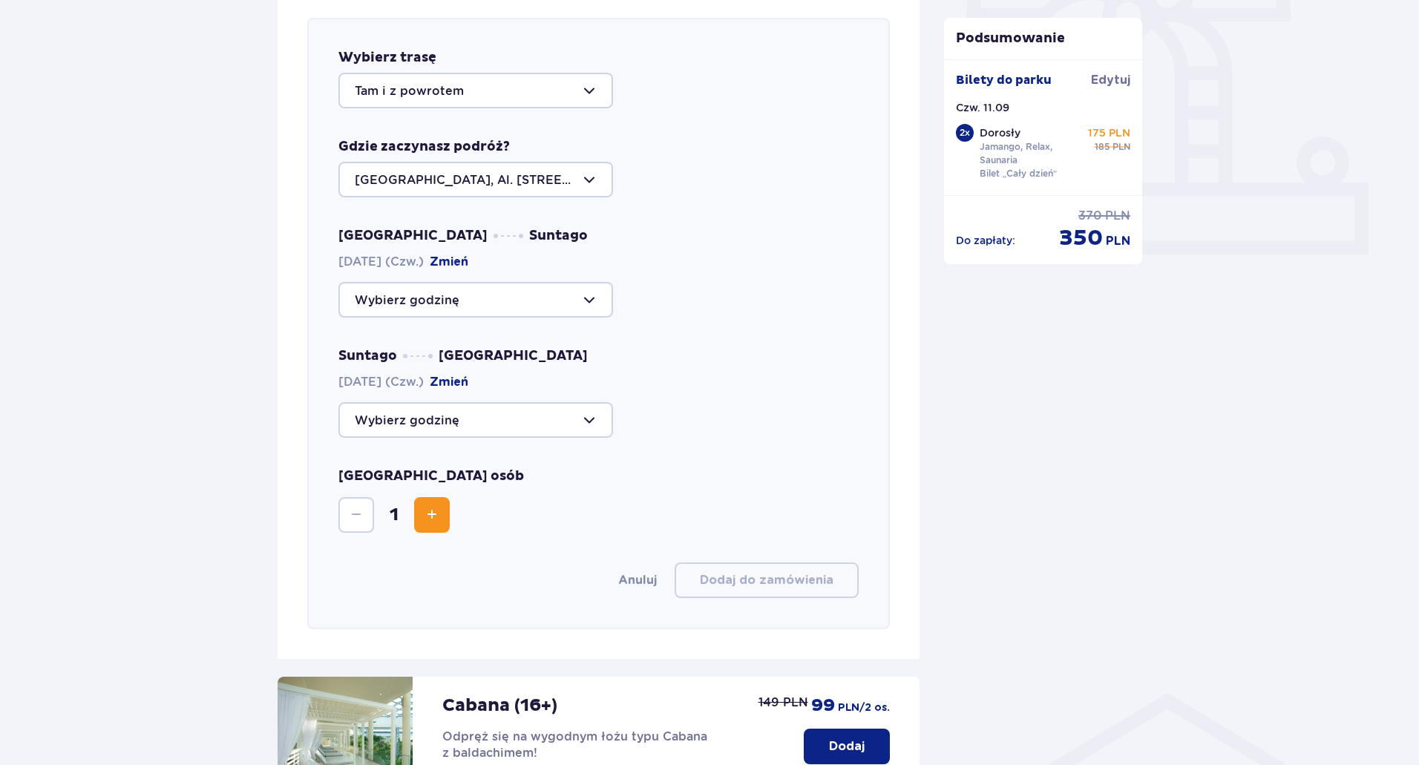
click at [597, 302] on div at bounding box center [475, 300] width 275 height 36
click at [471, 345] on p "Zostało 19 miejsc" at bounding box center [451, 345] width 105 height 16
type input "09:00"
click at [468, 376] on button "Zmień" at bounding box center [449, 382] width 39 height 16
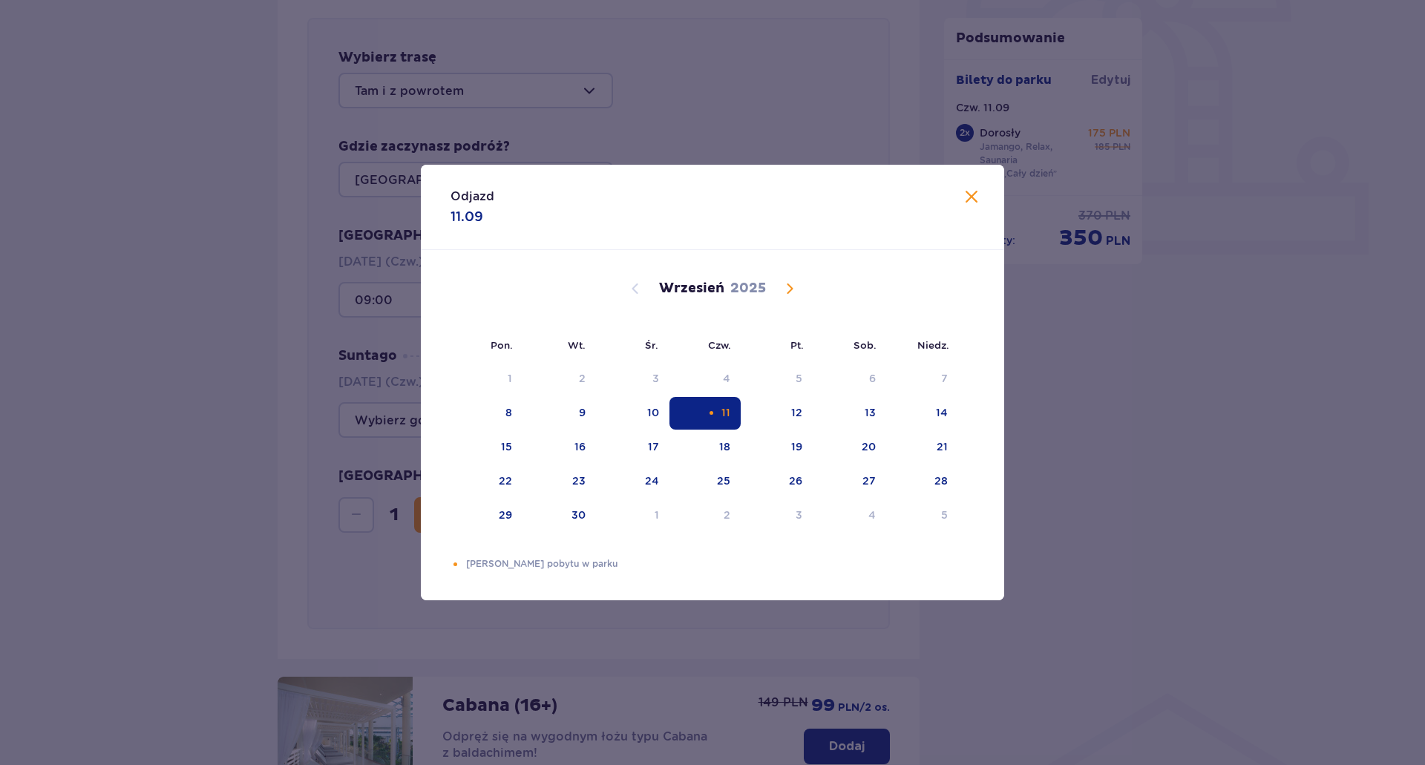
click at [470, 374] on div "1" at bounding box center [487, 379] width 72 height 33
click at [985, 205] on div "Odjazd 11.09" at bounding box center [712, 207] width 583 height 85
click at [978, 198] on span at bounding box center [972, 198] width 18 height 18
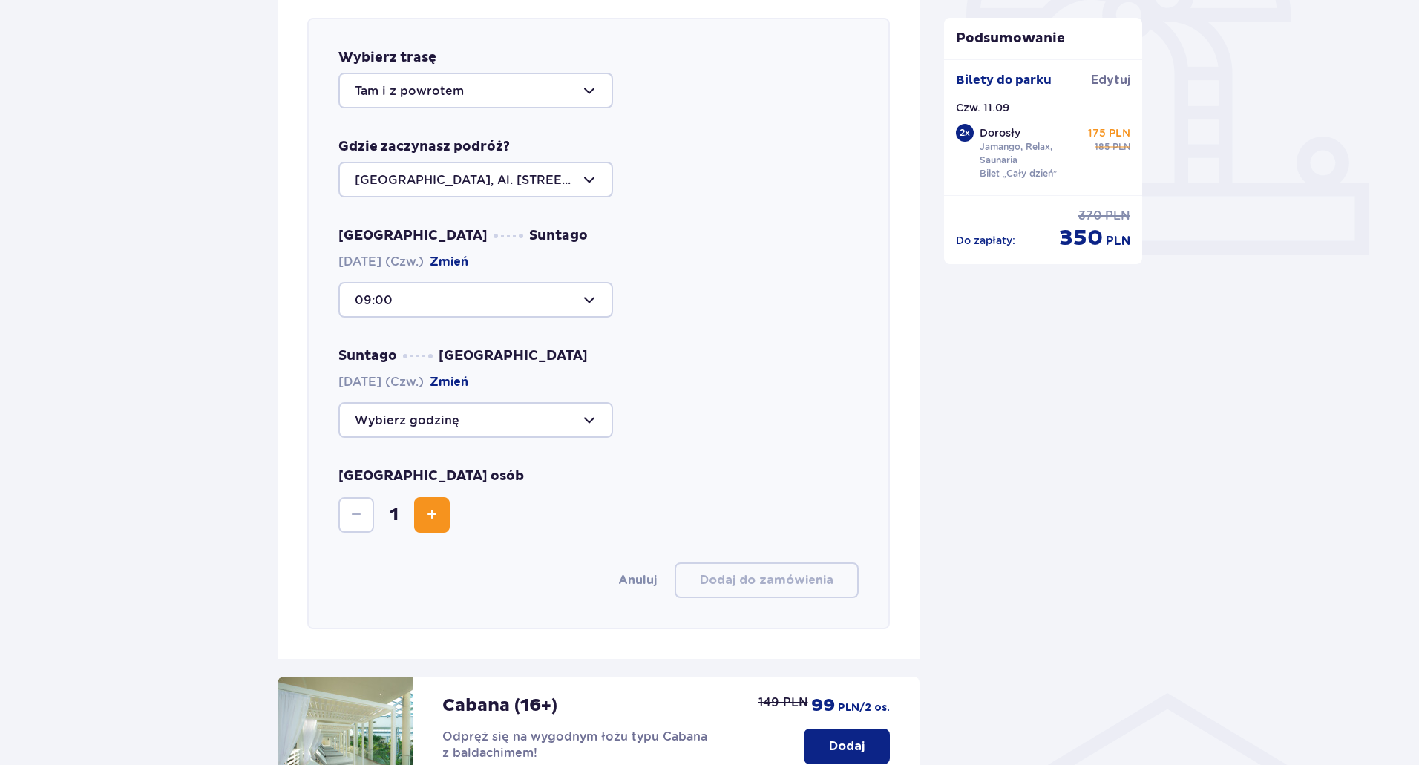
click at [378, 434] on div at bounding box center [475, 420] width 275 height 36
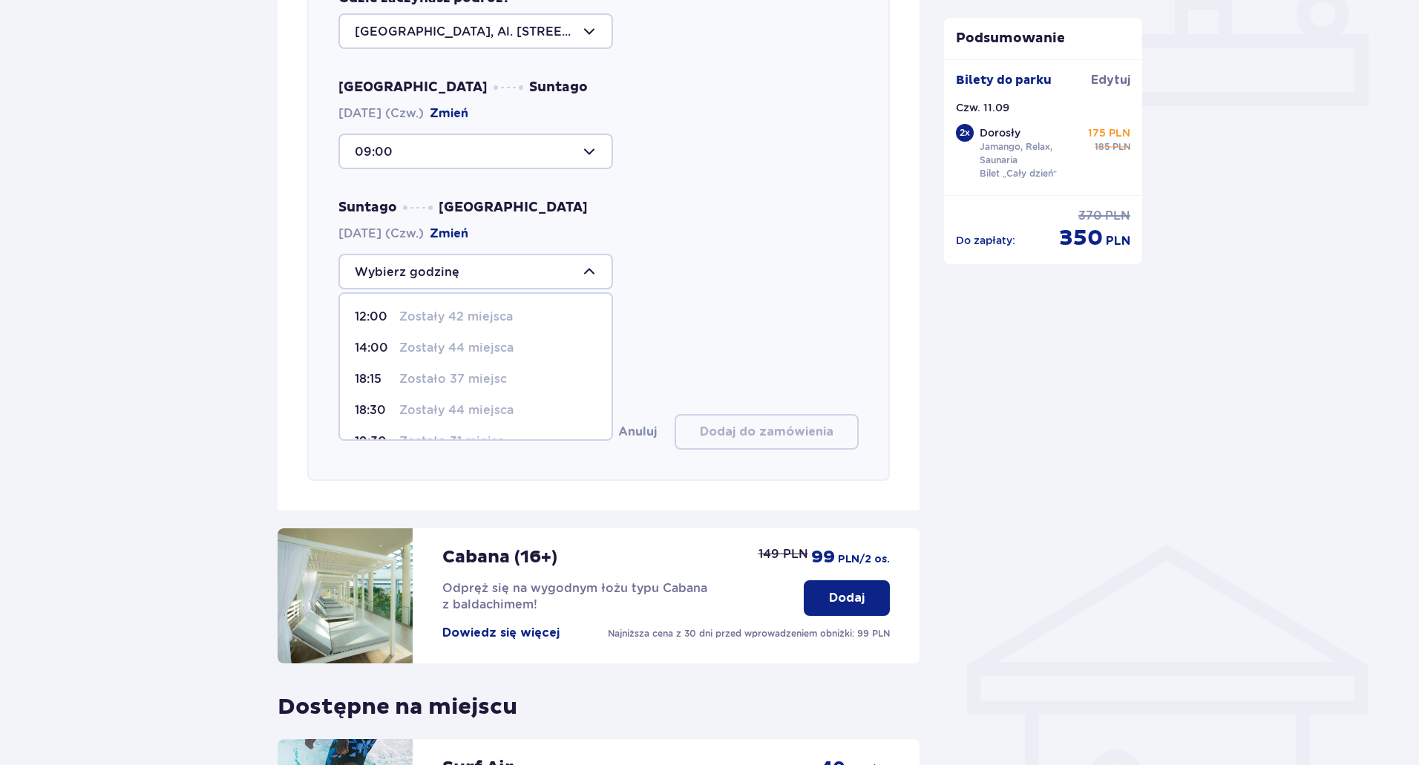
click at [442, 380] on p "Zostało 37 miejsc" at bounding box center [453, 379] width 108 height 16
type input "18:15"
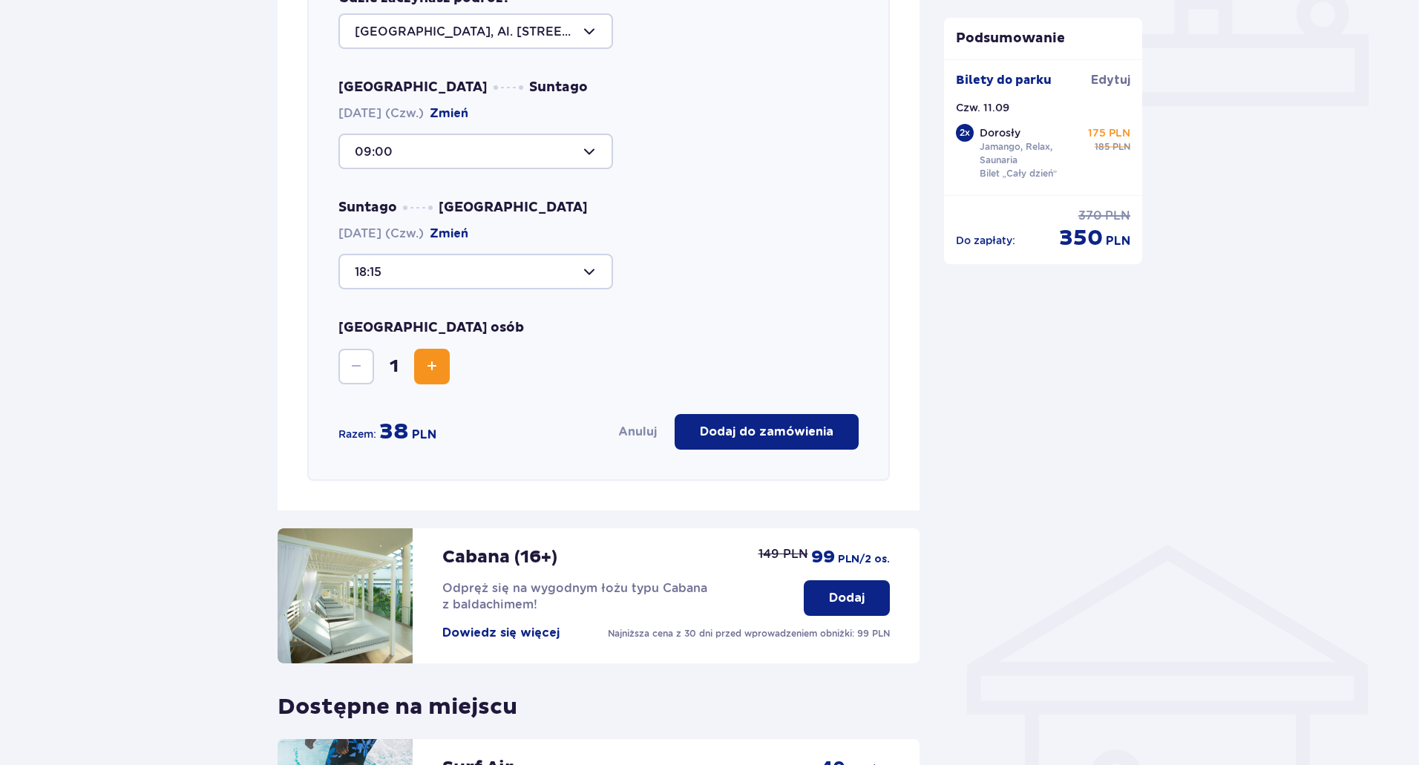
click at [436, 373] on span "Increase" at bounding box center [432, 367] width 18 height 18
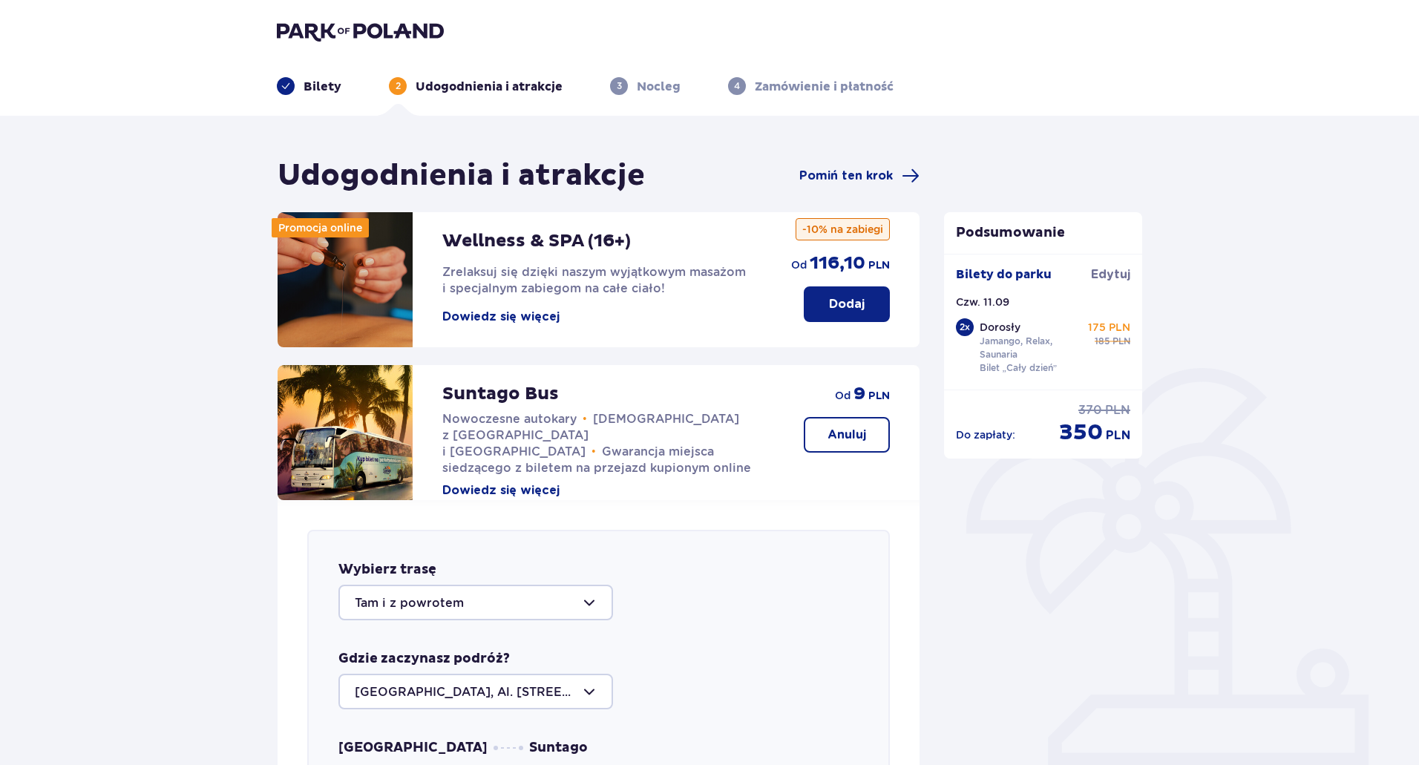
click at [828, 294] on button "Dodaj" at bounding box center [847, 304] width 86 height 36
